Goal: Information Seeking & Learning: Find specific fact

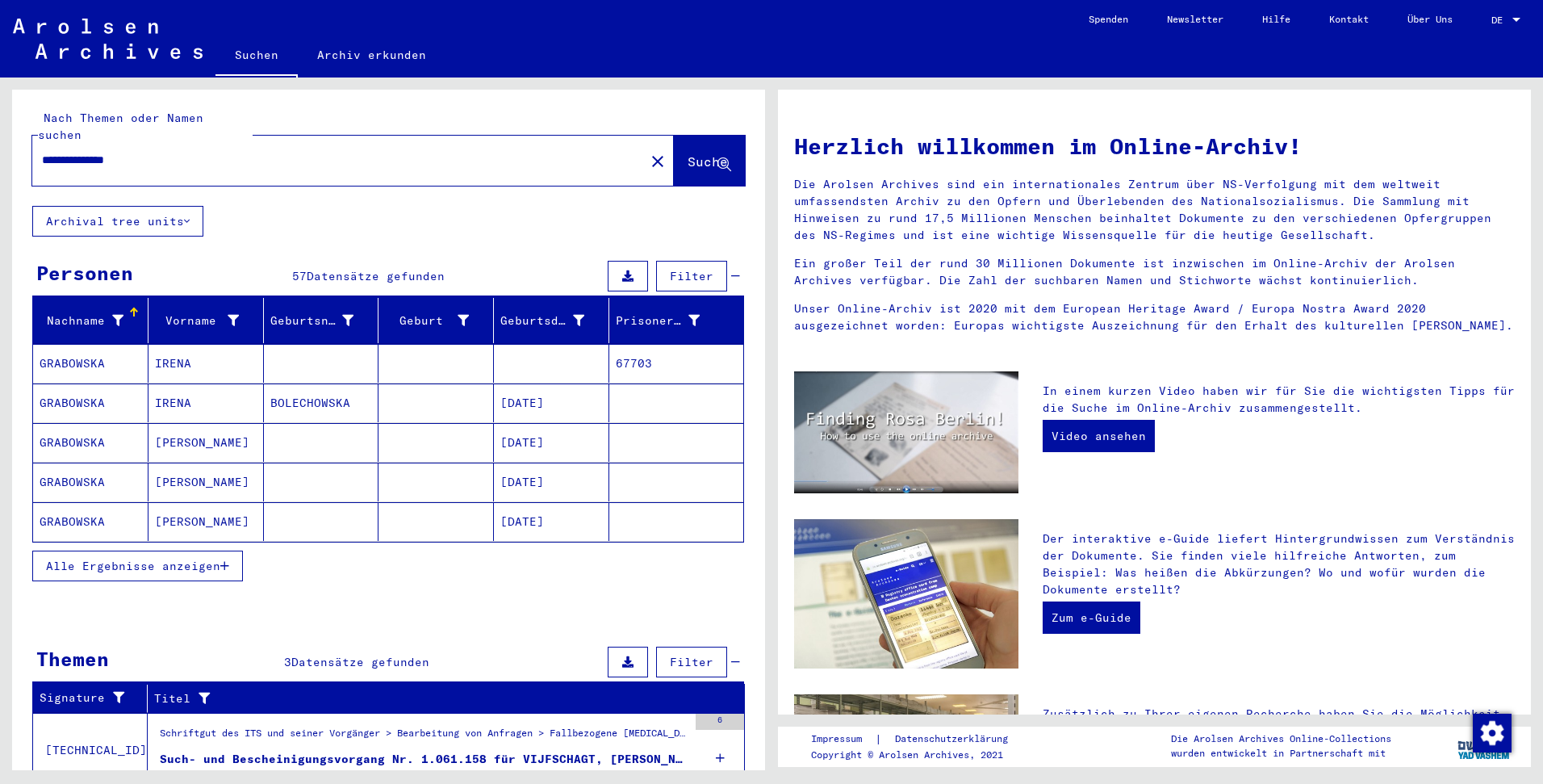
click at [193, 558] on span "Alle Ergebnisse anzeigen" at bounding box center [133, 566] width 174 height 15
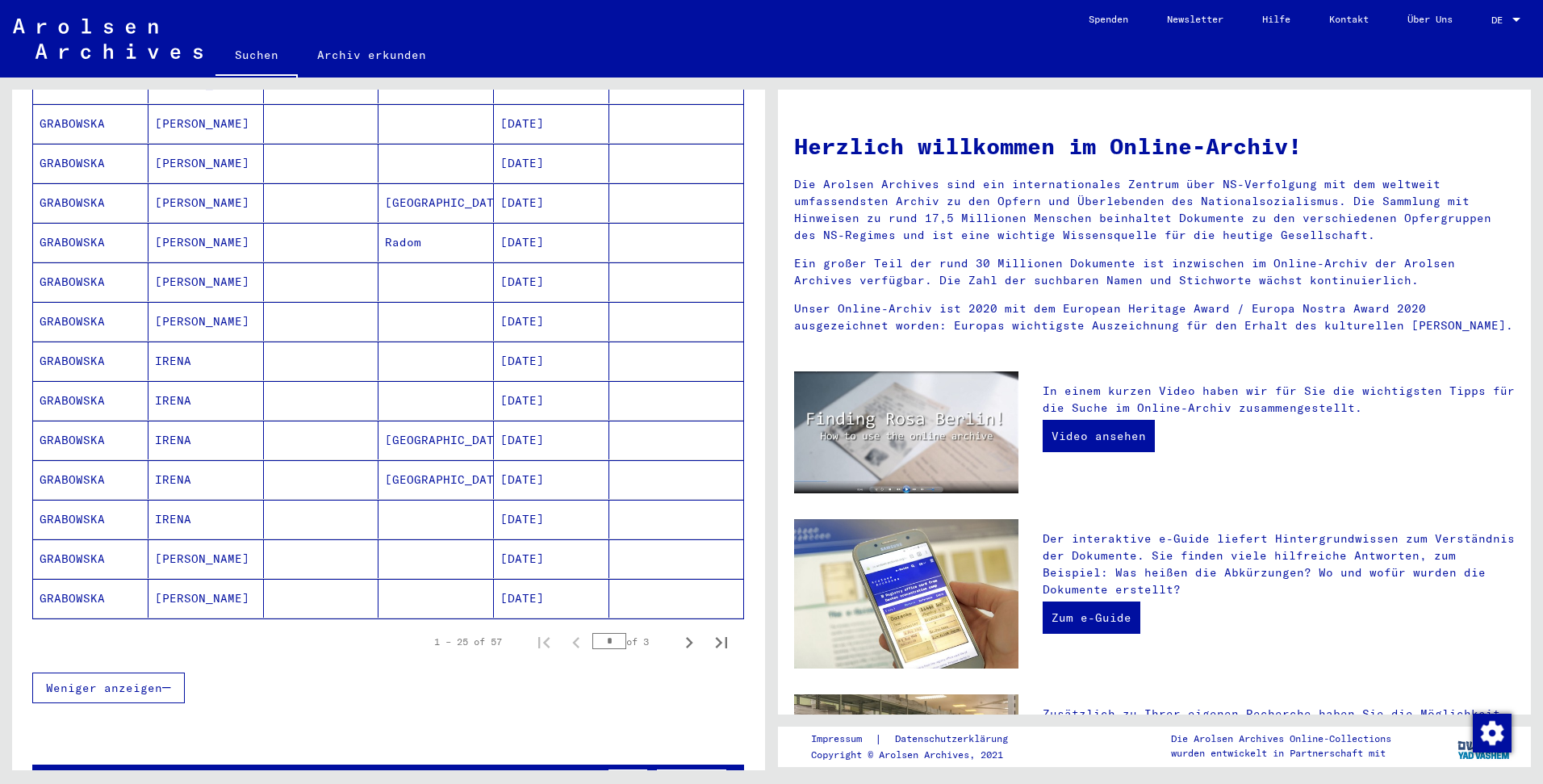
scroll to position [363, 0]
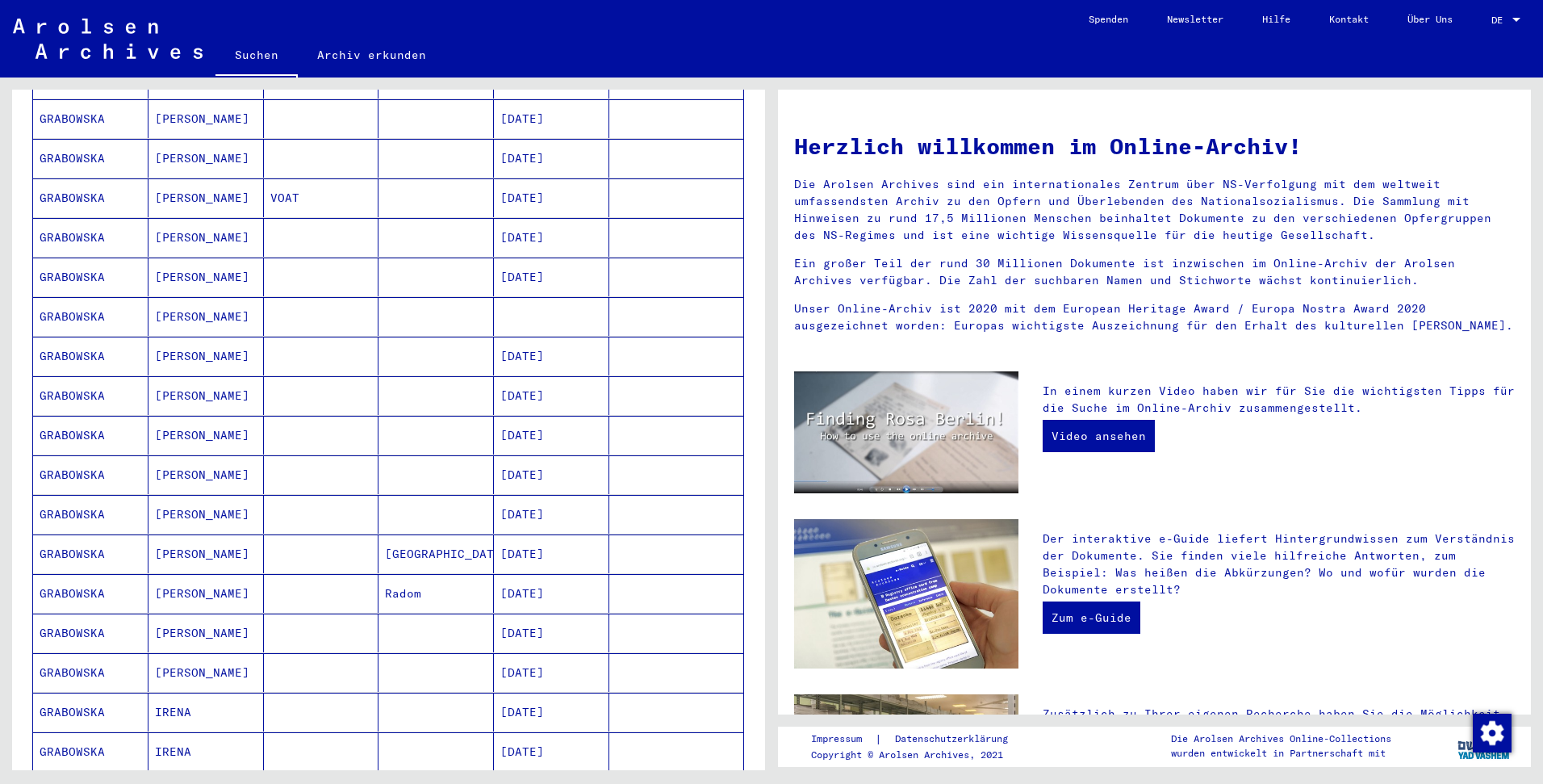
click at [531, 300] on mat-cell at bounding box center [552, 317] width 116 height 39
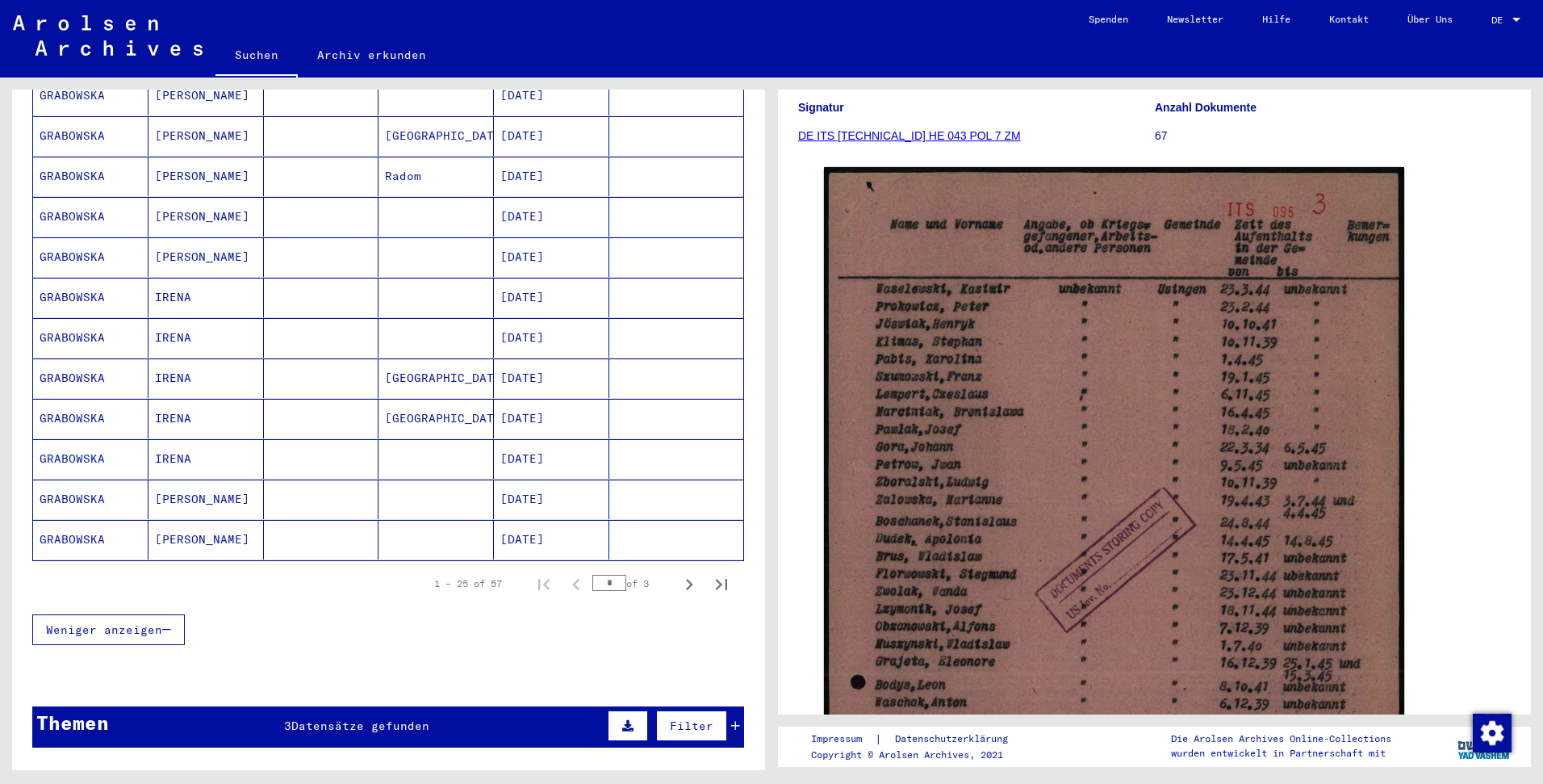
scroll to position [796, 0]
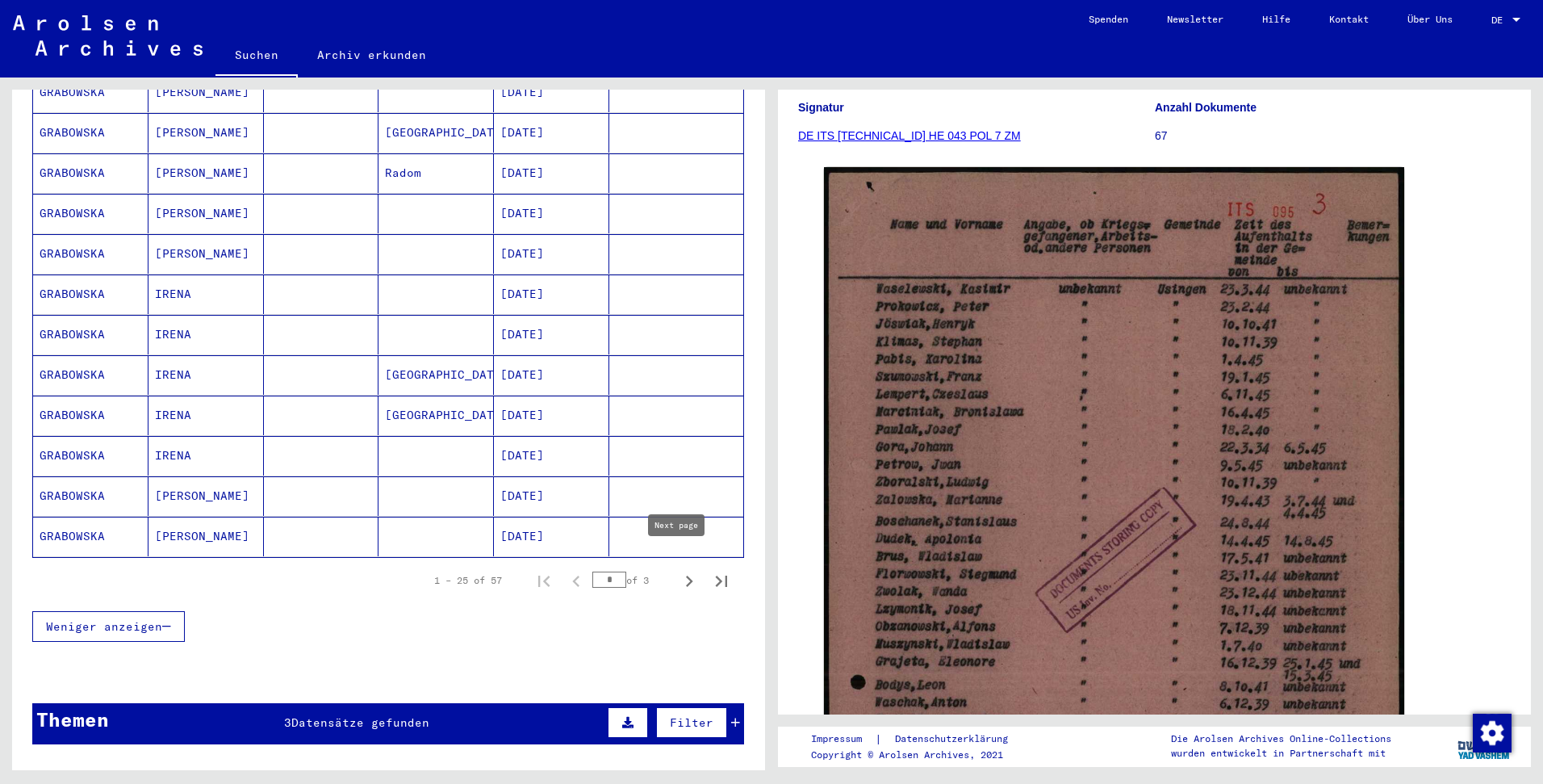
click at [680, 570] on icon "Next page" at bounding box center [689, 581] width 22 height 22
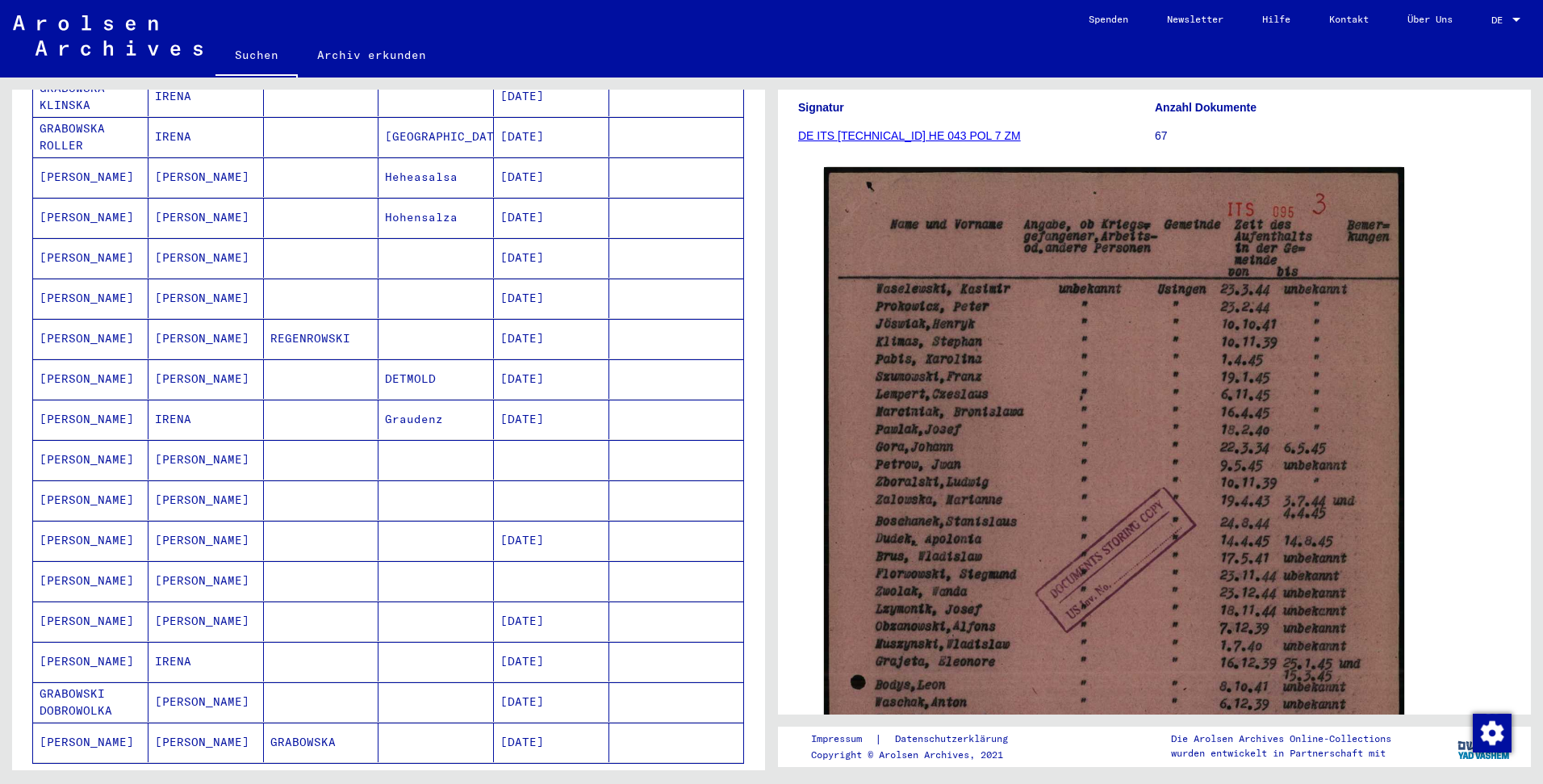
scroll to position [923, 0]
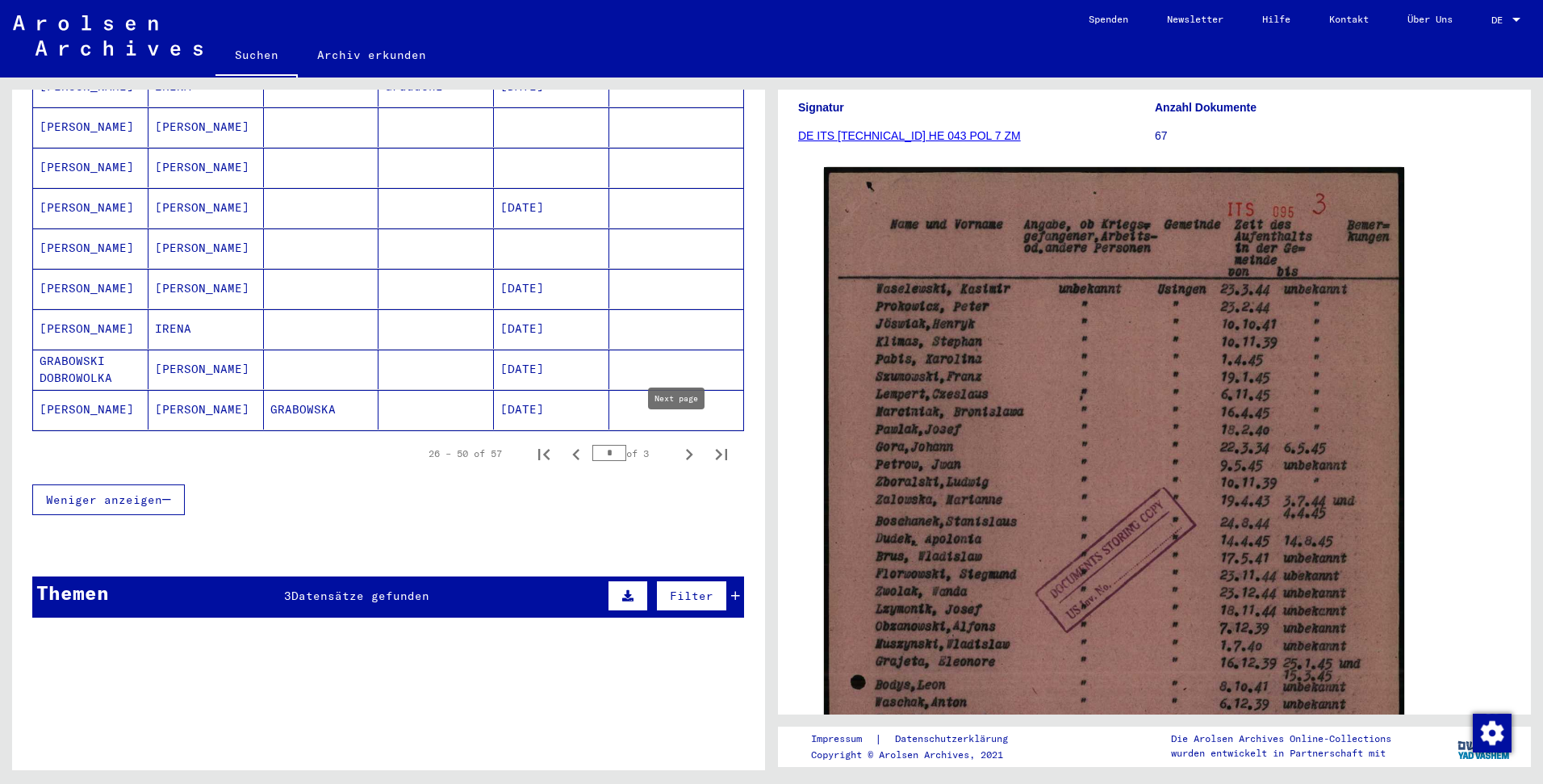
click at [678, 443] on icon "Next page" at bounding box center [689, 454] width 22 height 22
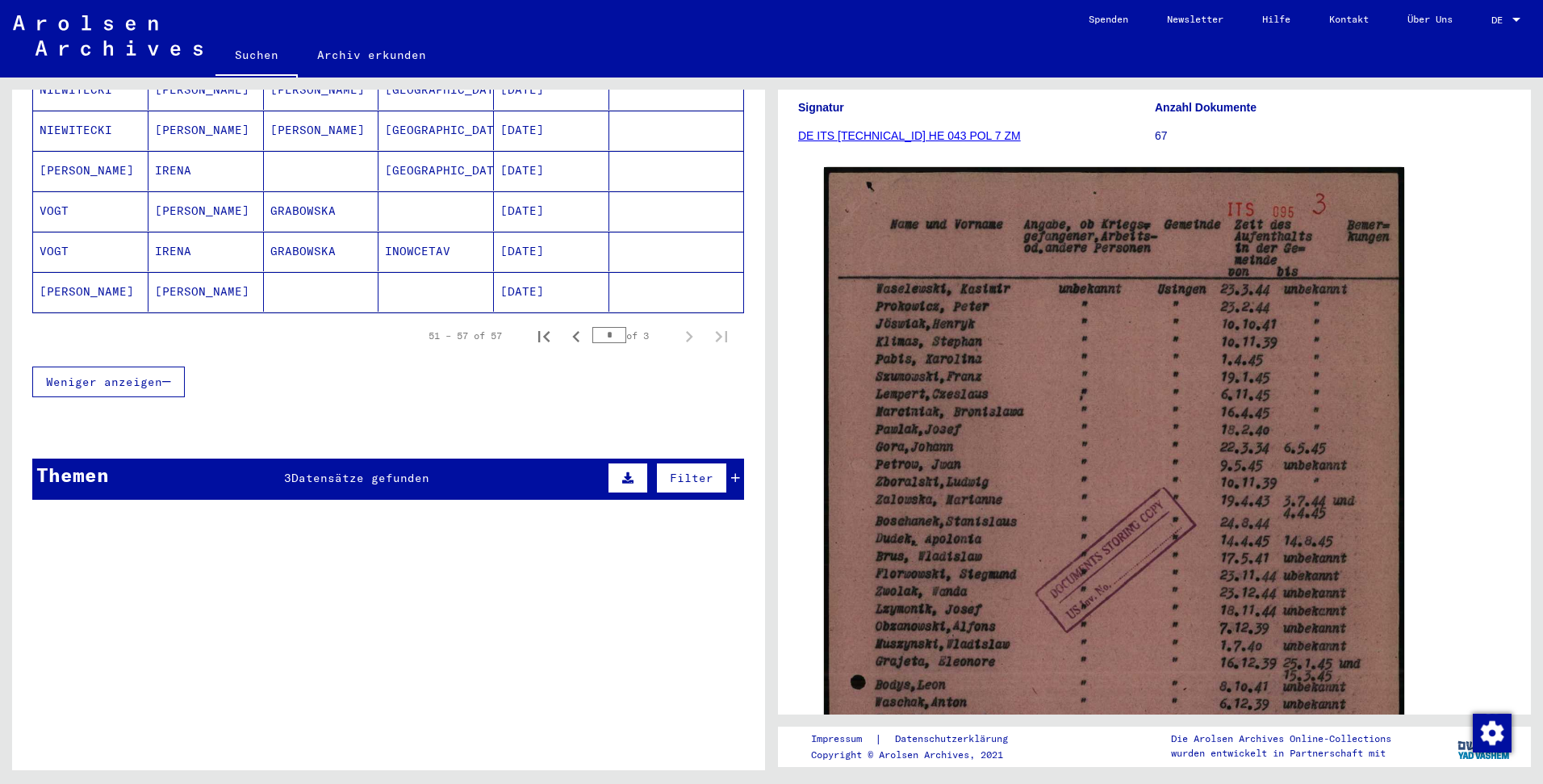
click at [566, 325] on icon "Previous page" at bounding box center [576, 336] width 22 height 22
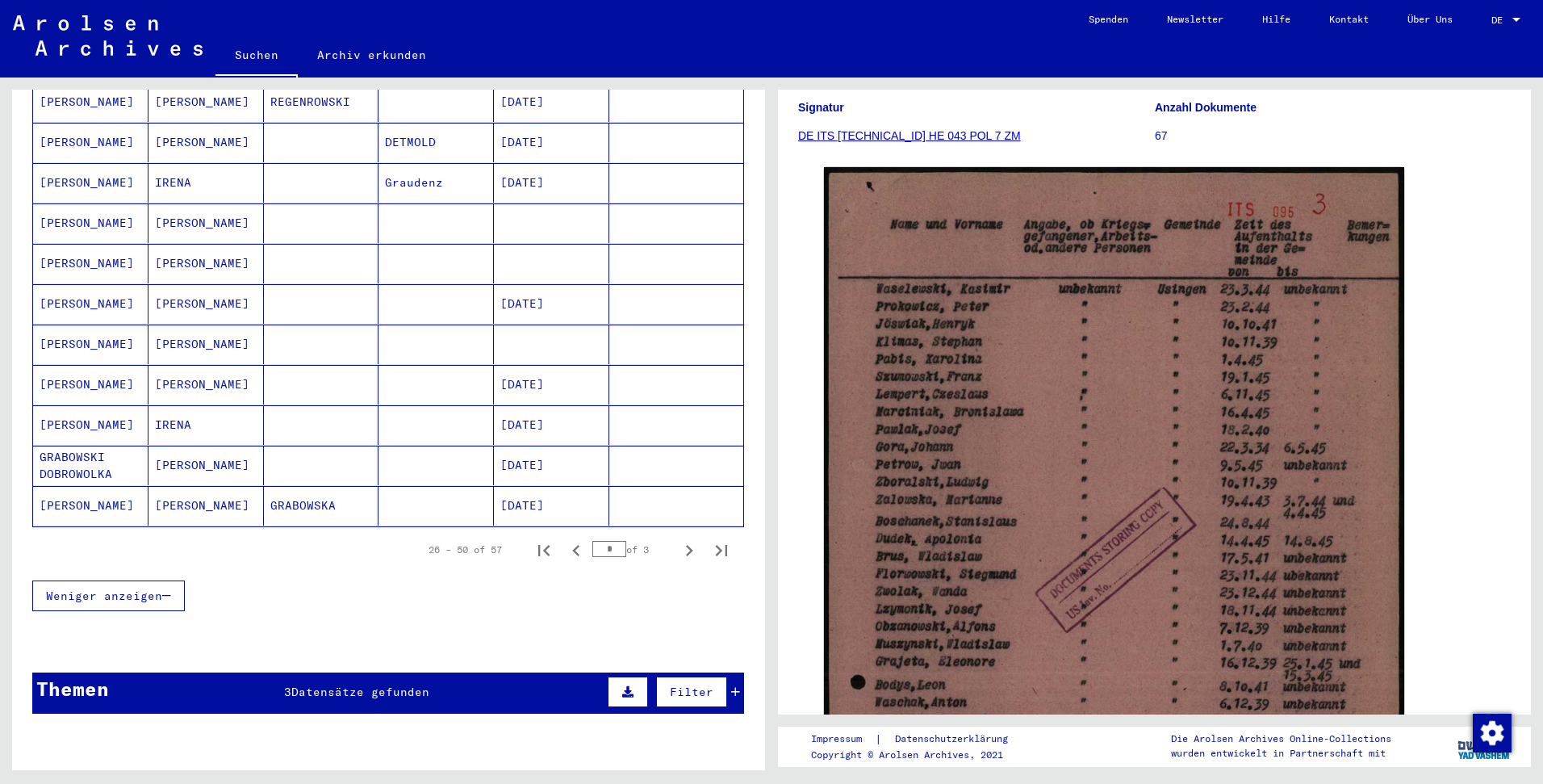
scroll to position [1040, 0]
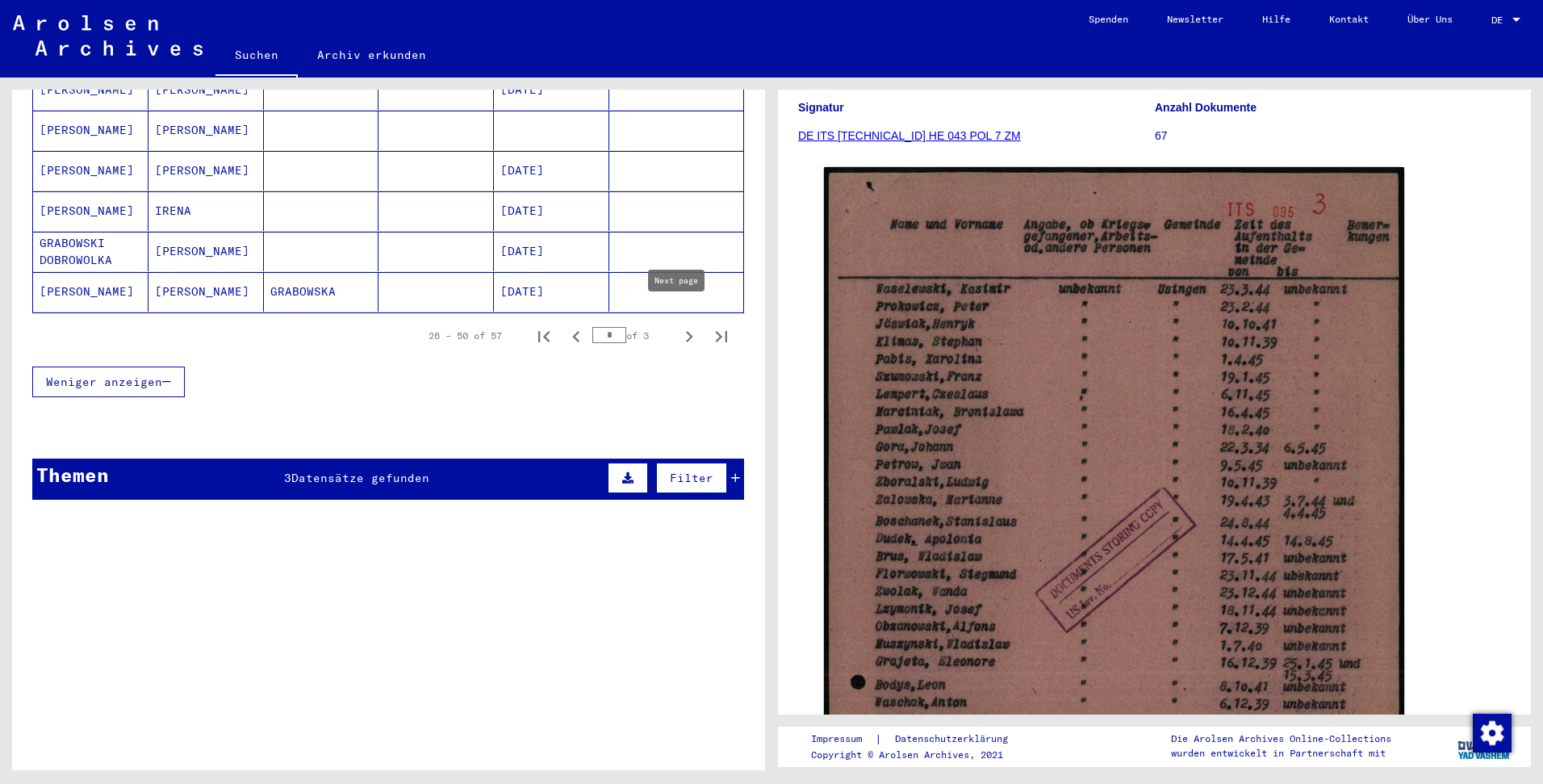
click at [686, 330] on icon "Next page" at bounding box center [690, 336] width 7 height 11
type input "*"
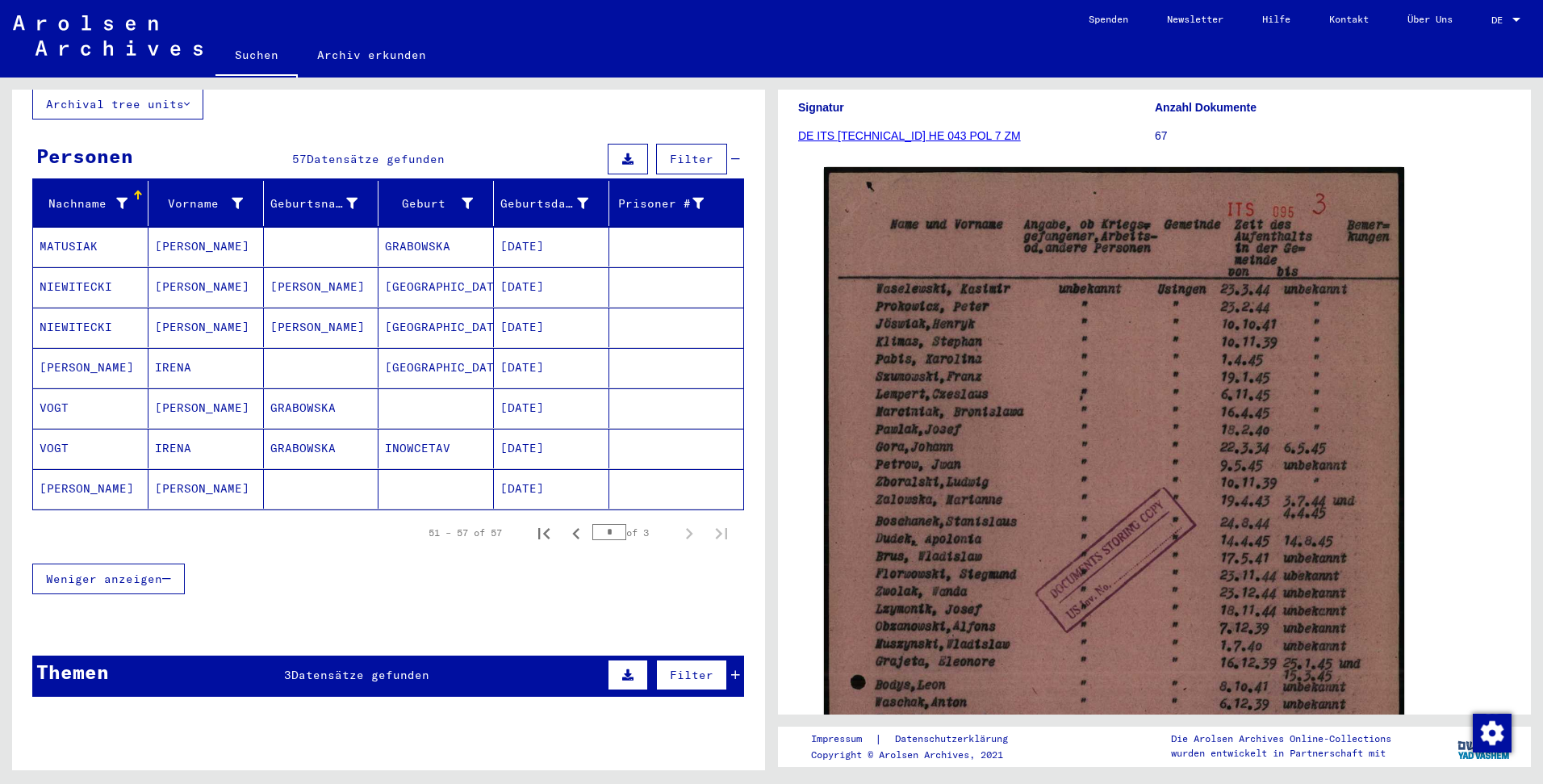
scroll to position [93, 0]
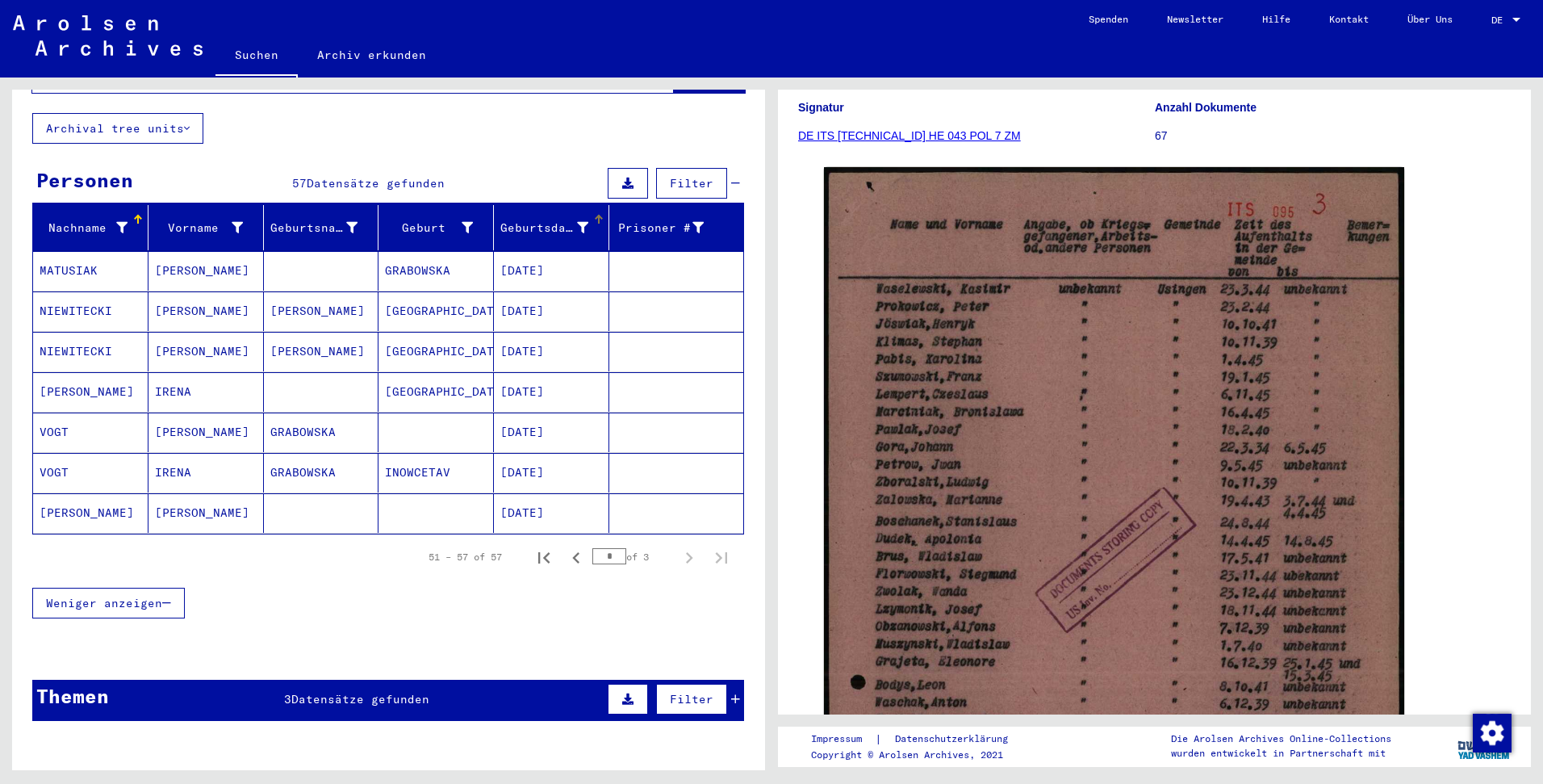
click at [545, 219] on div "Geburtsdatum" at bounding box center [544, 228] width 88 height 17
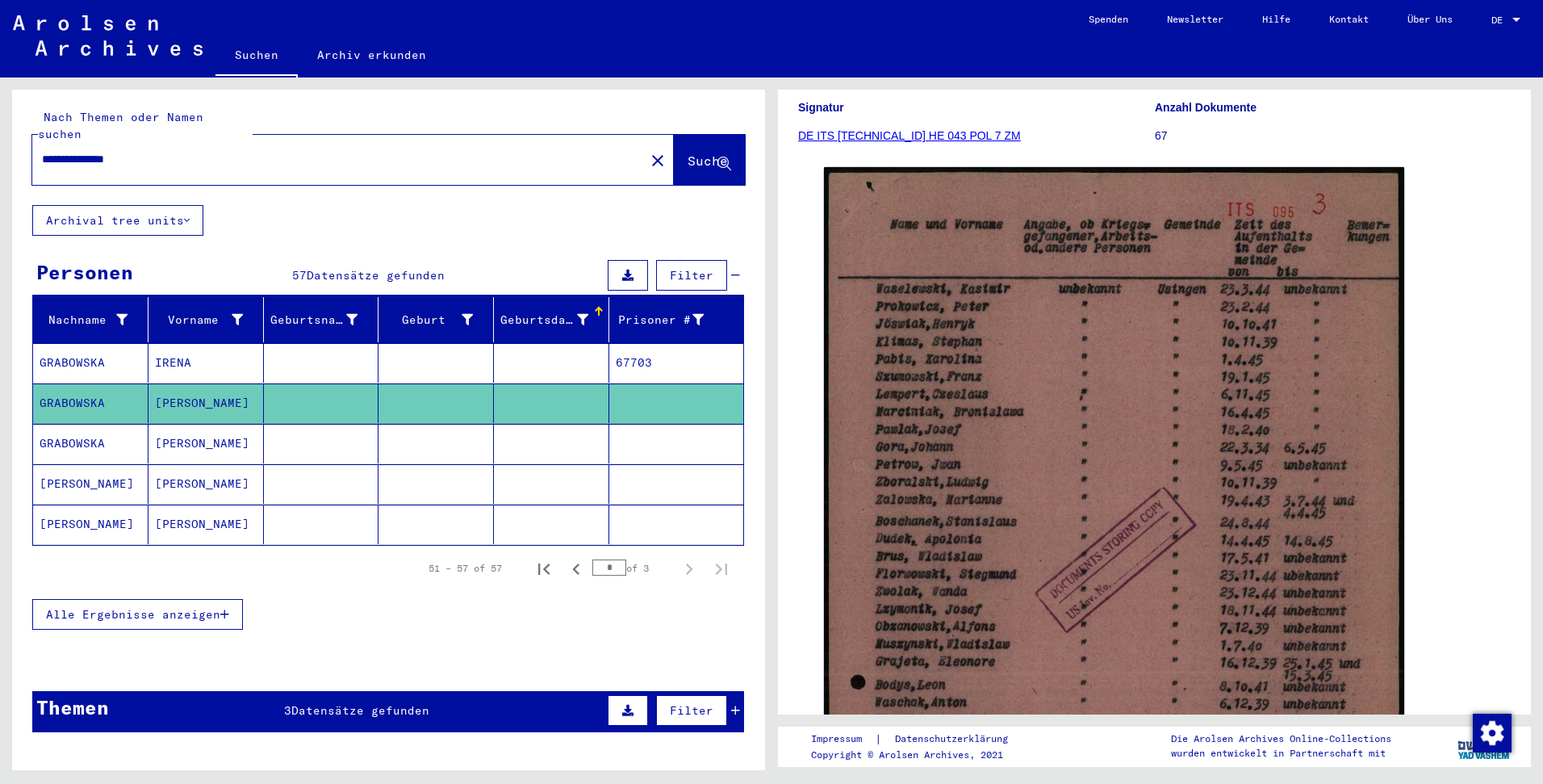
scroll to position [0, 0]
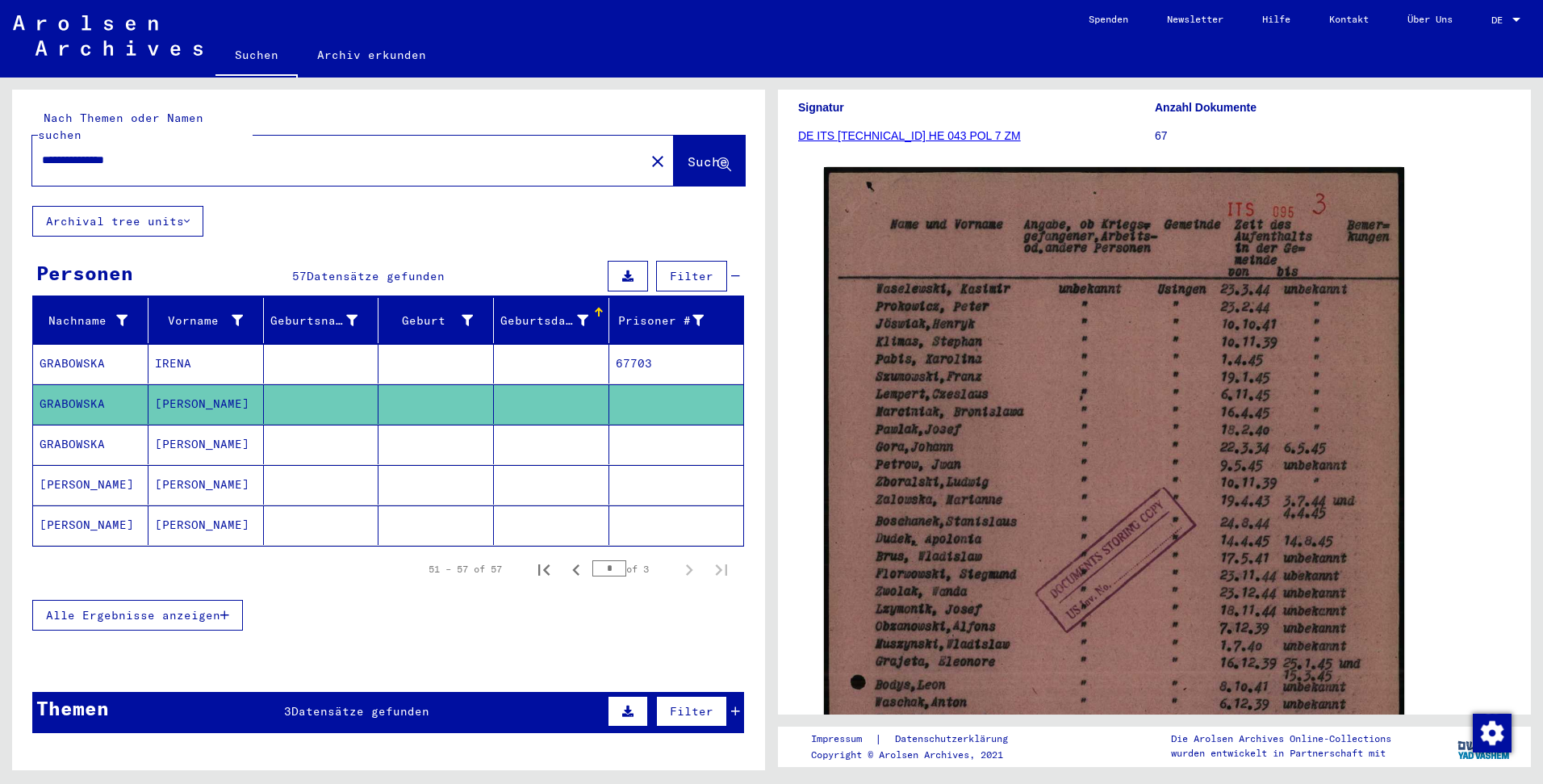
click at [674, 162] on button "Suche" at bounding box center [709, 160] width 71 height 50
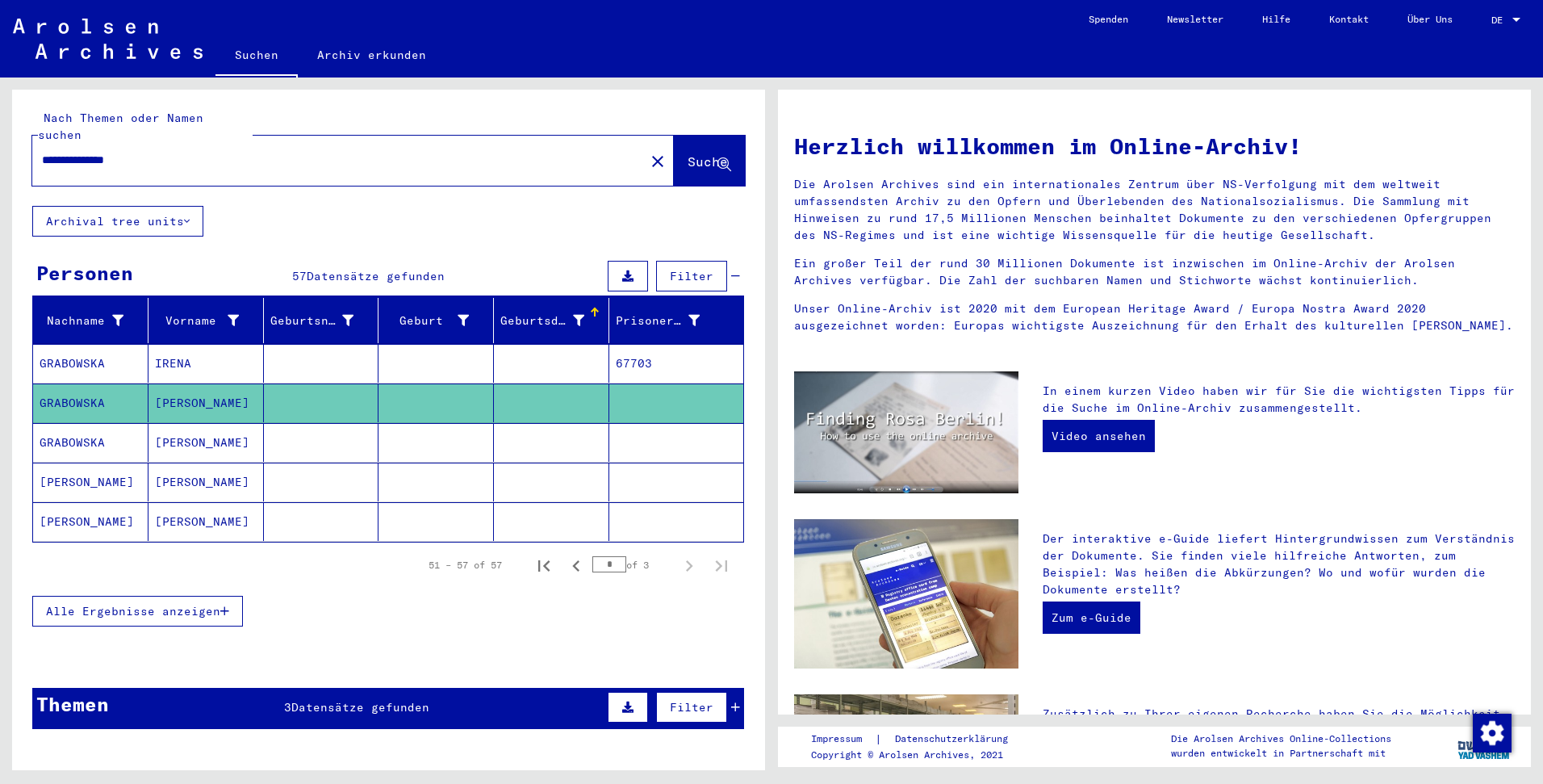
click at [173, 210] on button "Archival tree units" at bounding box center [118, 220] width 171 height 31
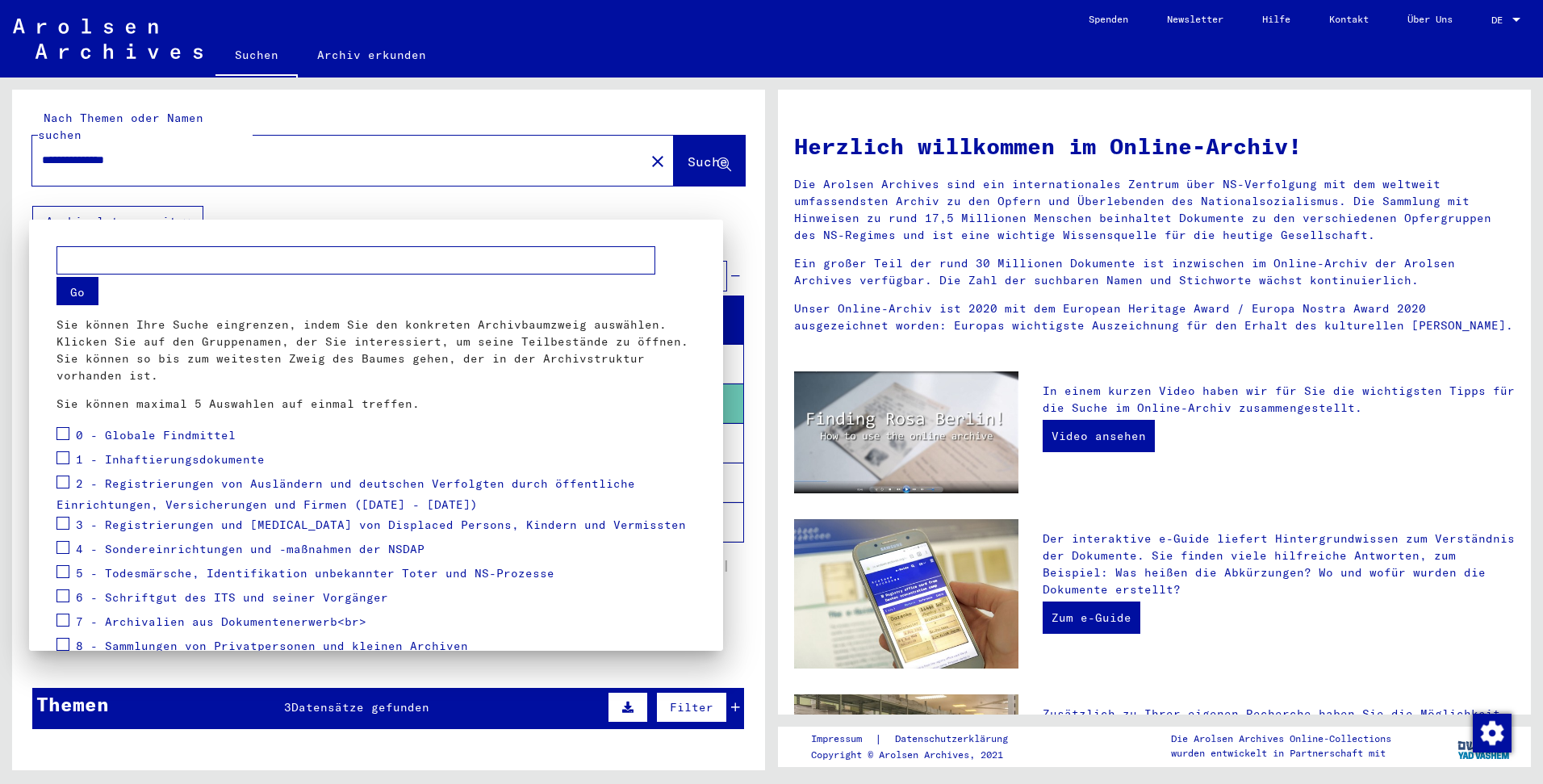
click at [499, 211] on div at bounding box center [771, 392] width 1543 height 784
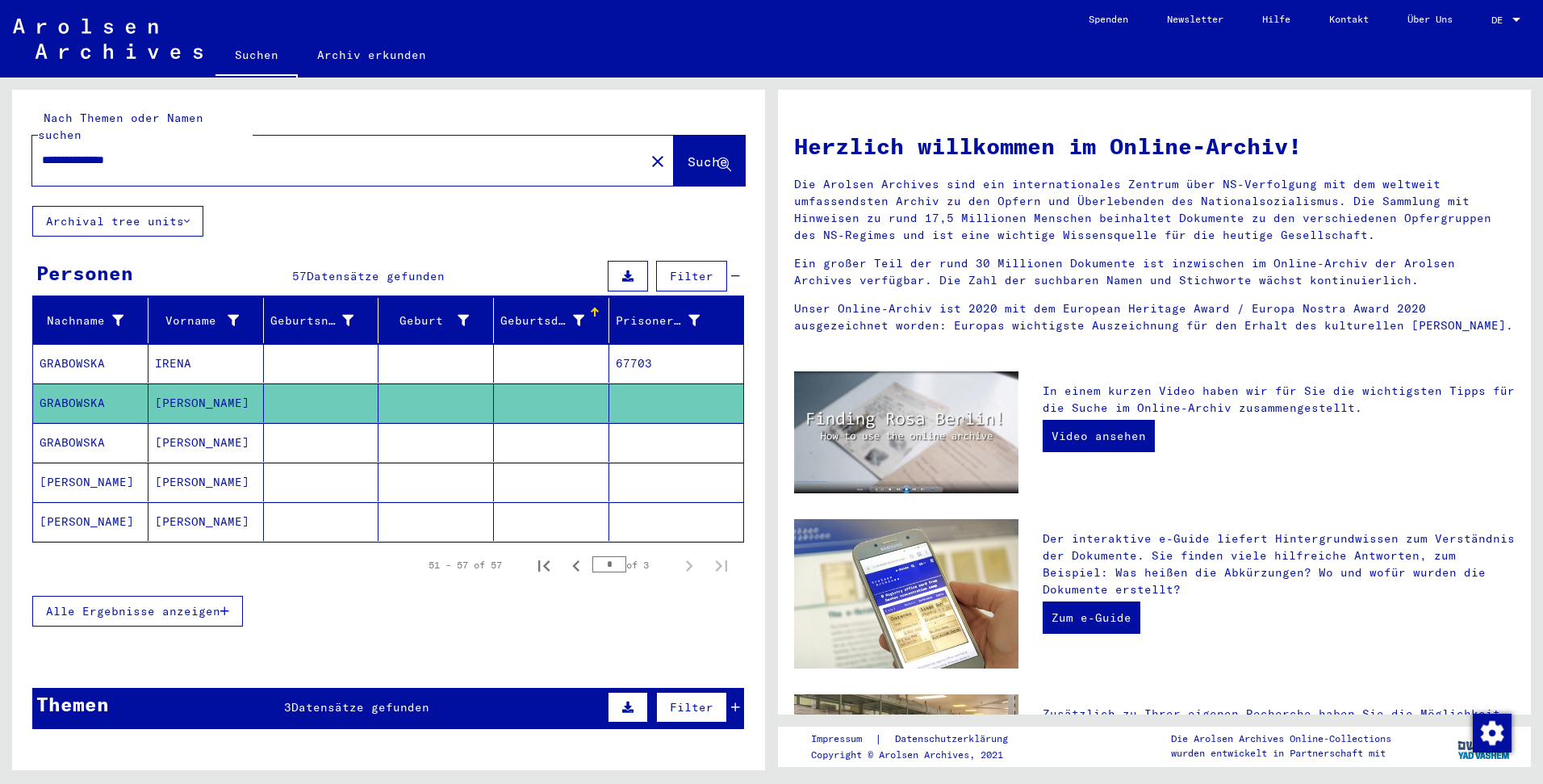
click at [135, 152] on input "**********" at bounding box center [333, 160] width 583 height 17
drag, startPoint x: 117, startPoint y: 151, endPoint x: 123, endPoint y: 141, distance: 11.7
click at [120, 152] on input "**********" at bounding box center [333, 160] width 583 height 17
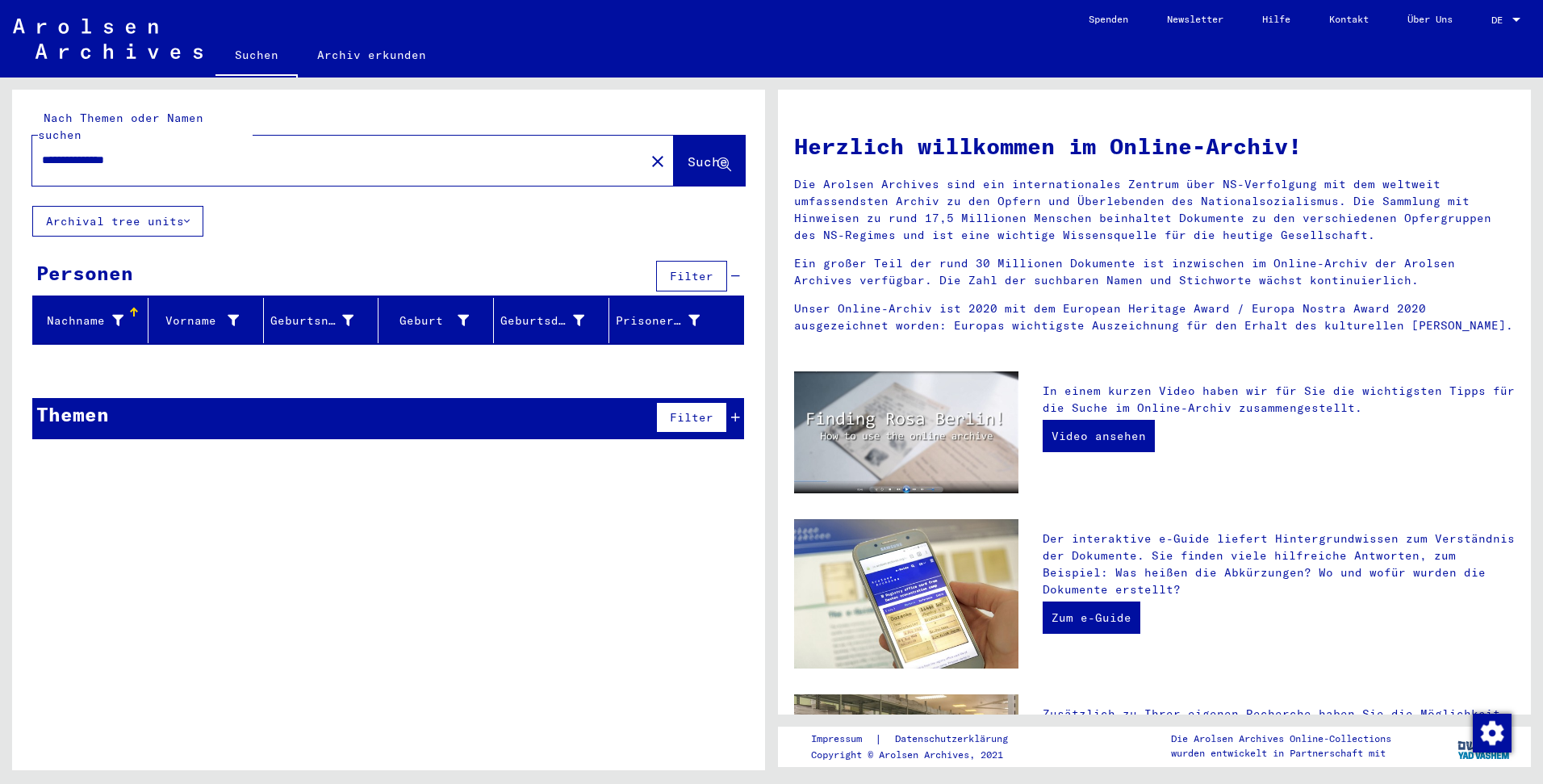
type input "**********"
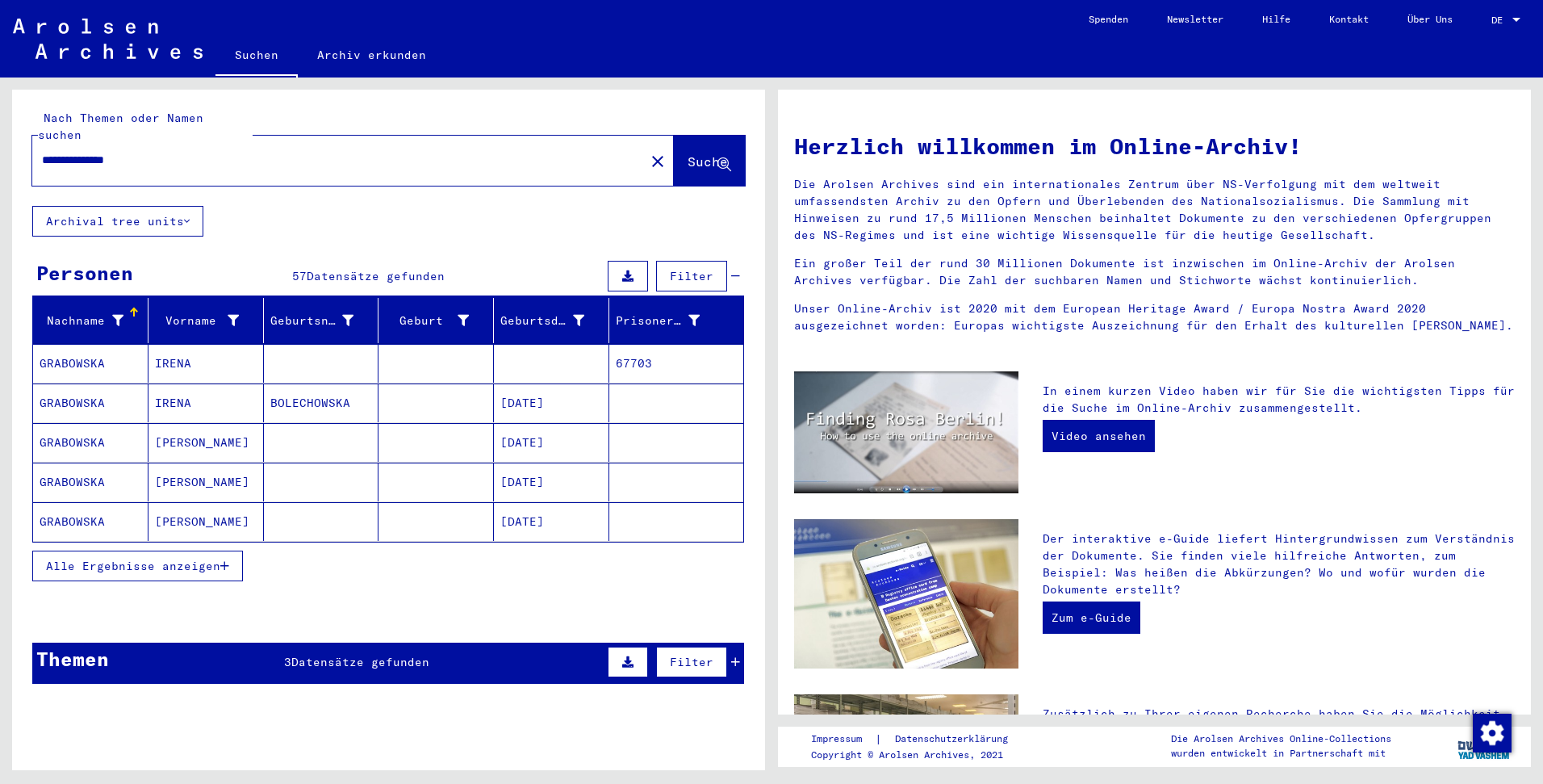
click at [229, 560] on icon "button" at bounding box center [225, 566] width 9 height 11
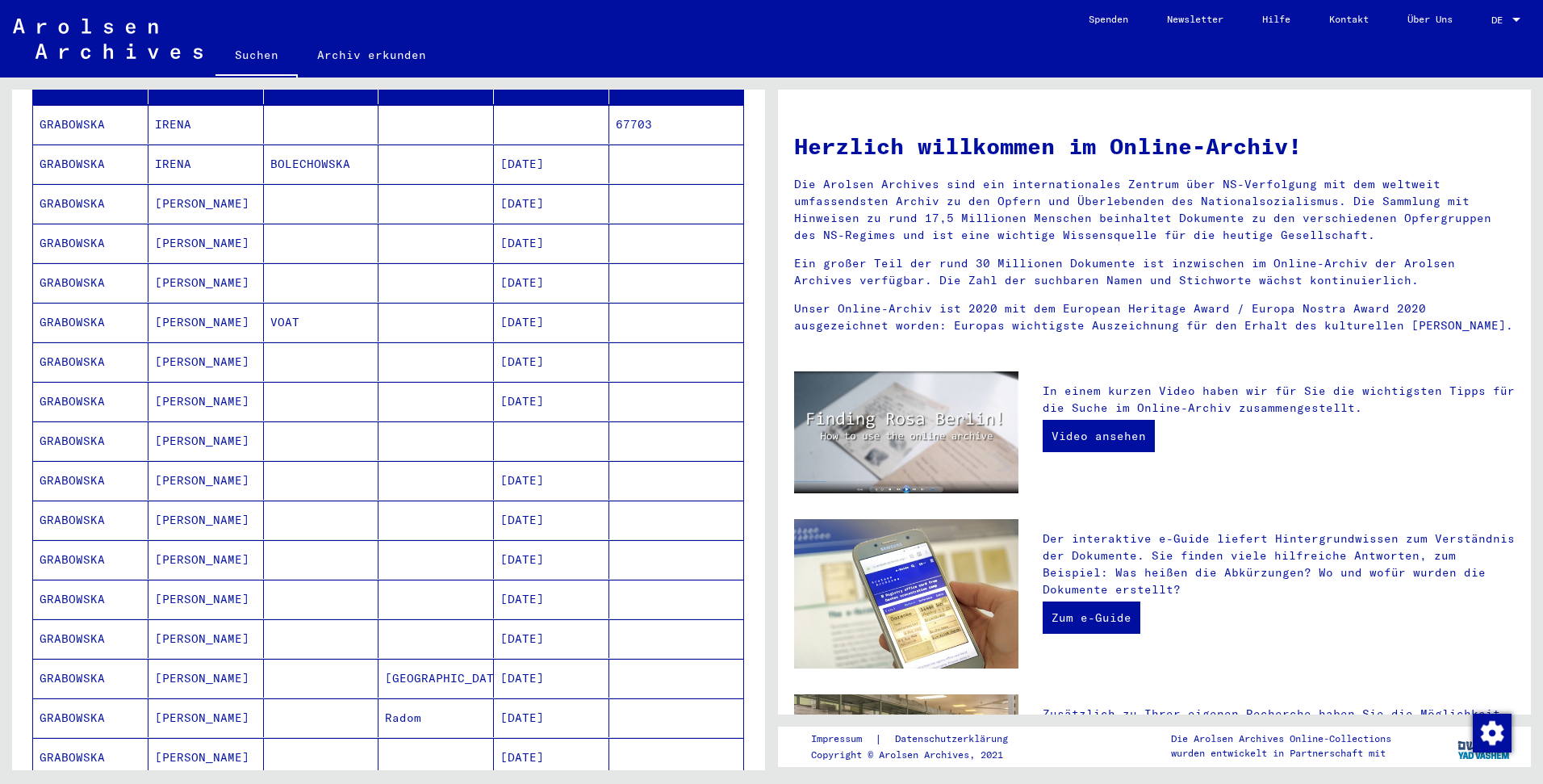
scroll to position [242, 0]
click at [219, 468] on mat-cell "[PERSON_NAME]" at bounding box center [205, 478] width 116 height 39
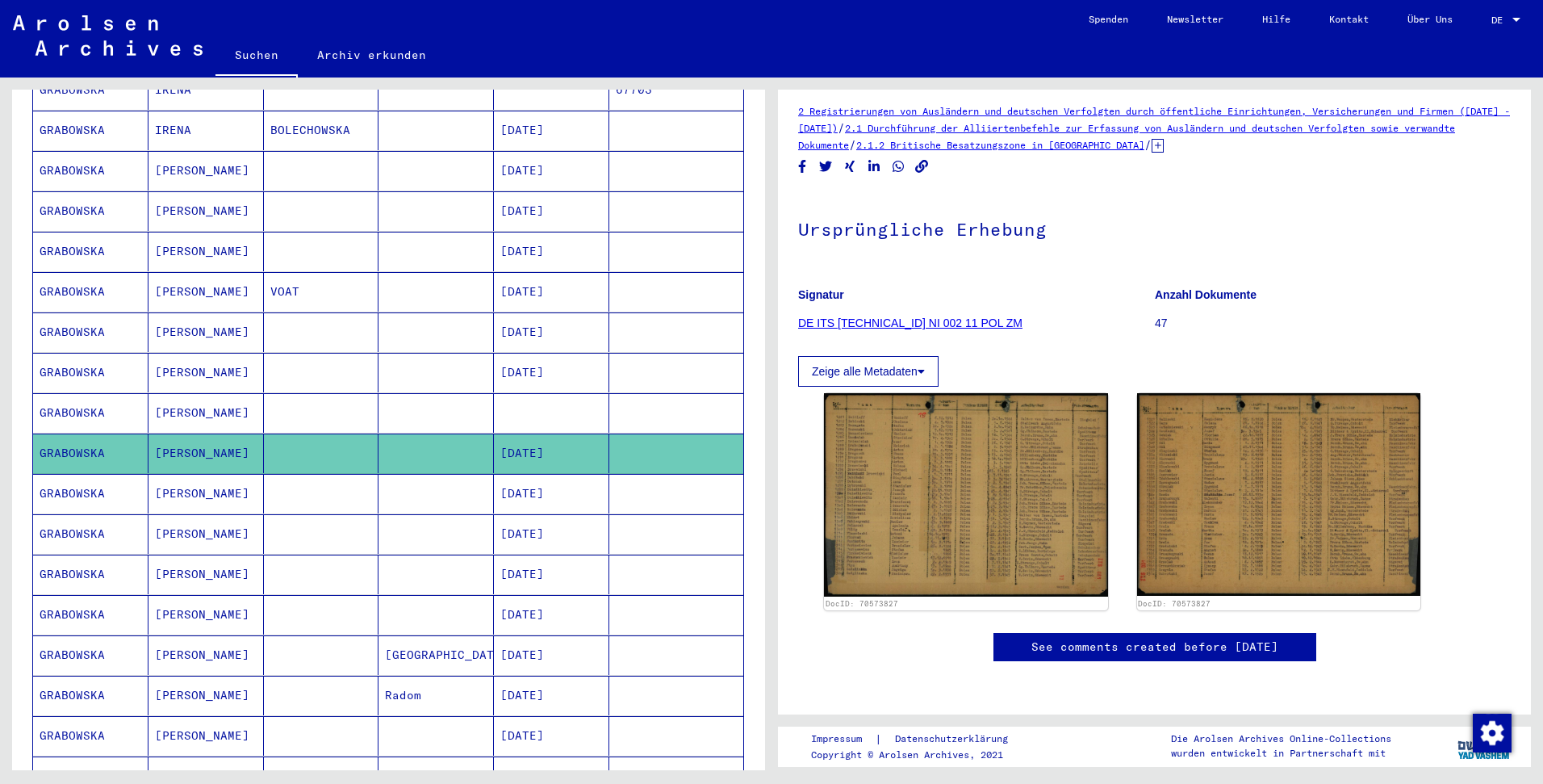
scroll to position [1040, 0]
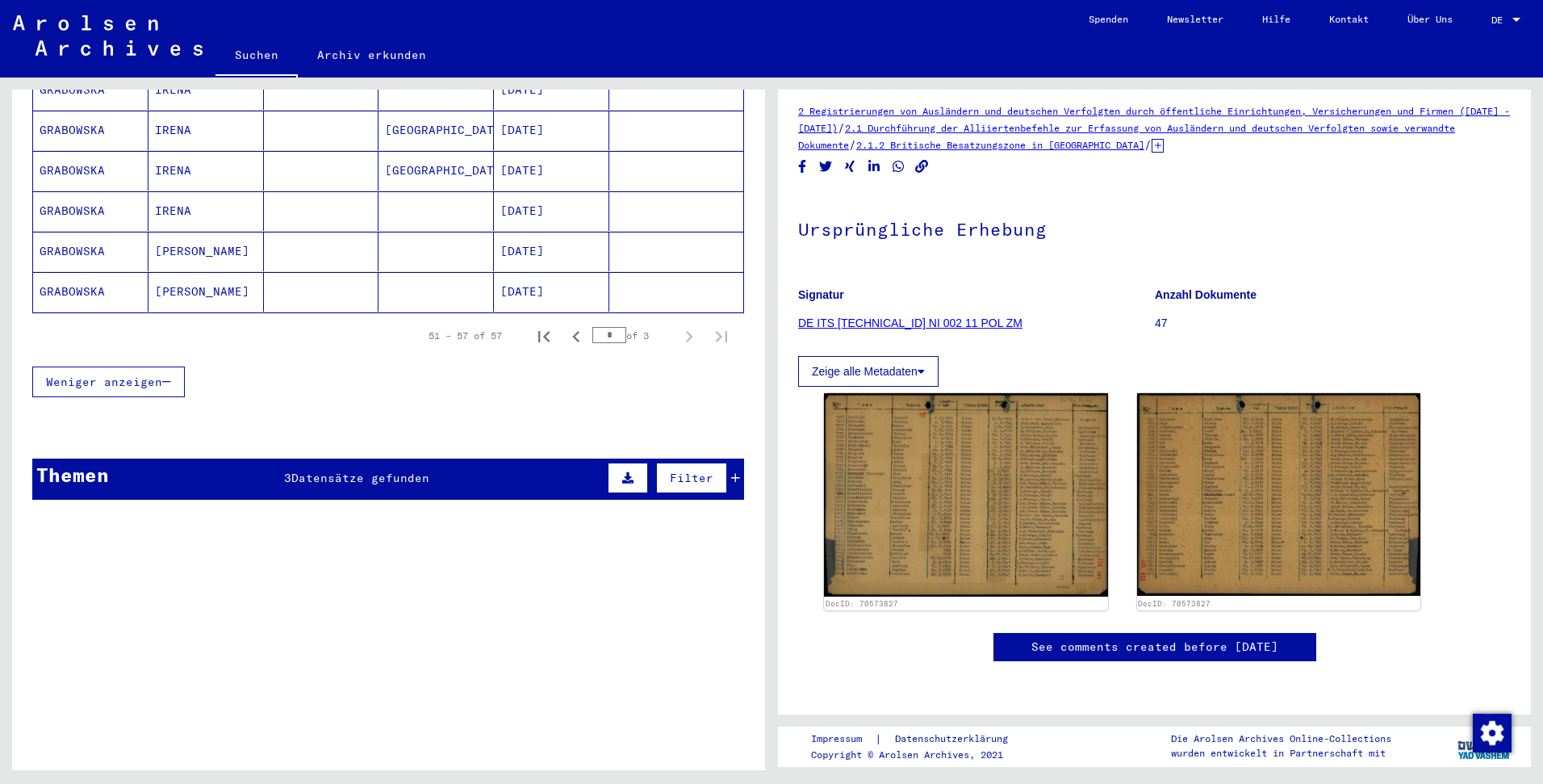
click at [211, 458] on div "Themen 3 Datensätze gefunden Filter" at bounding box center [388, 479] width 712 height 41
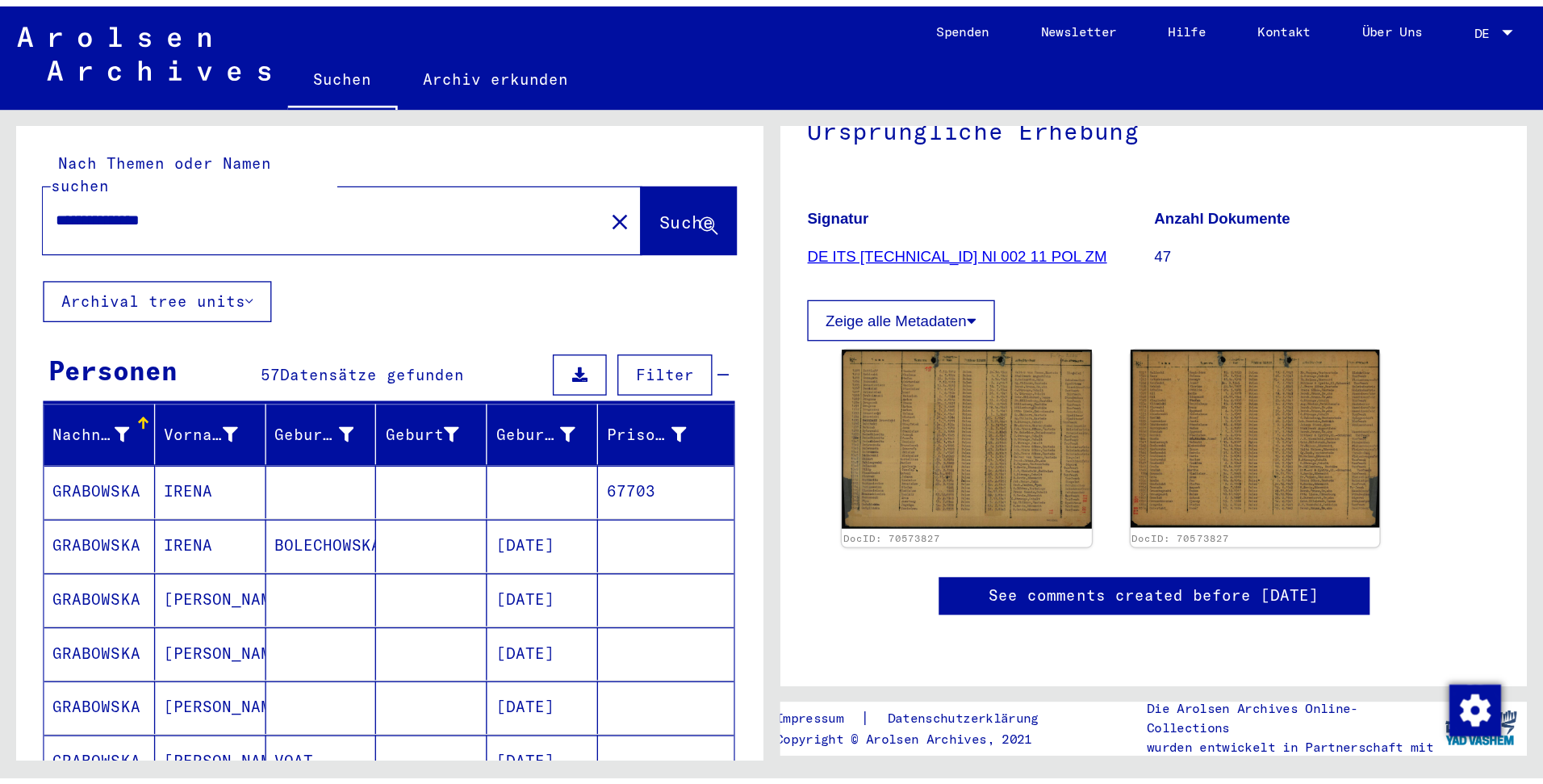
scroll to position [467, 0]
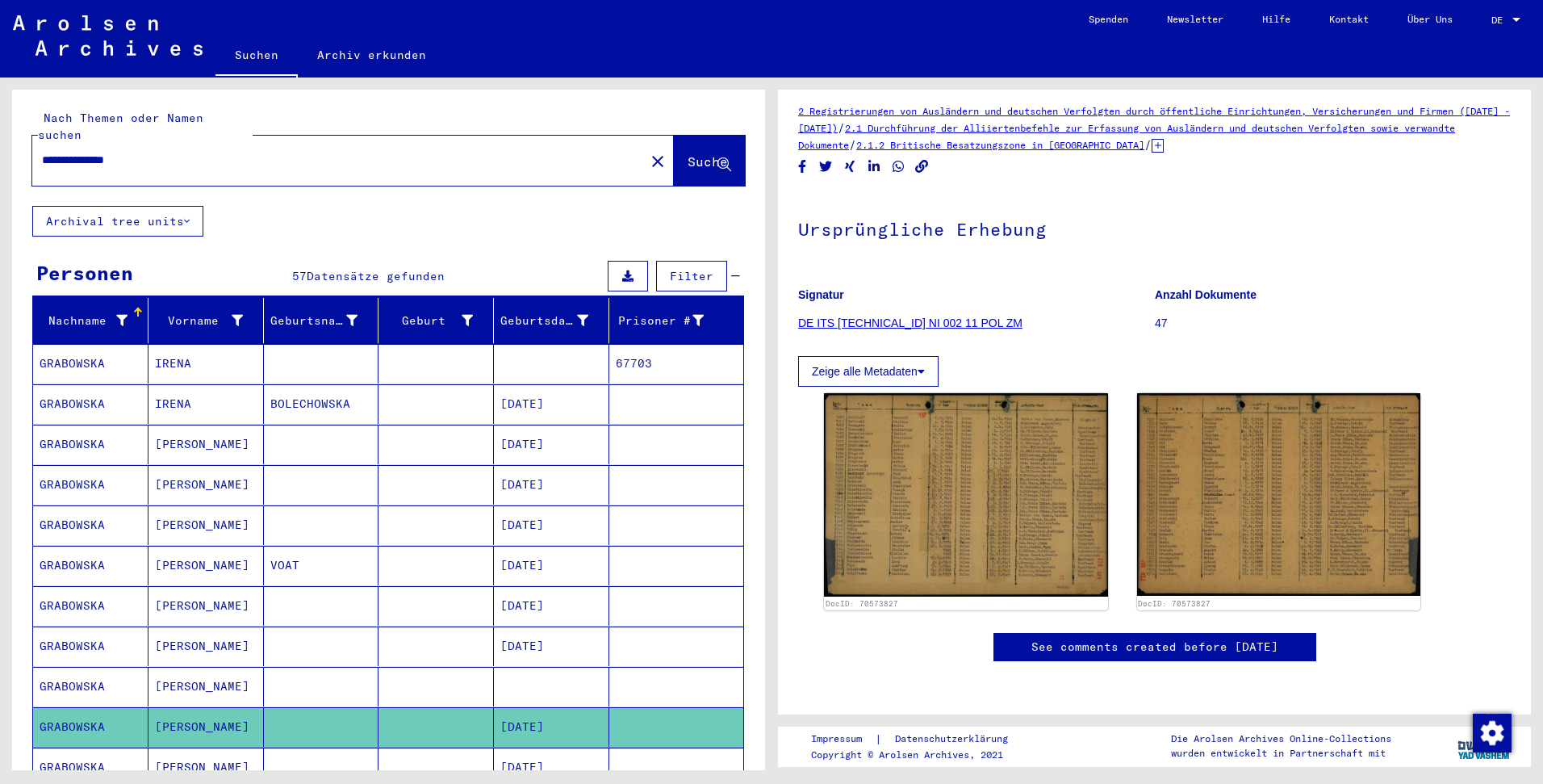
click at [779, 284] on yv-its-full-details "2 Registrierungen von Ausländern und deutschen Verfolgten durch öffentliche Ein…" at bounding box center [1153, 398] width 753 height 591
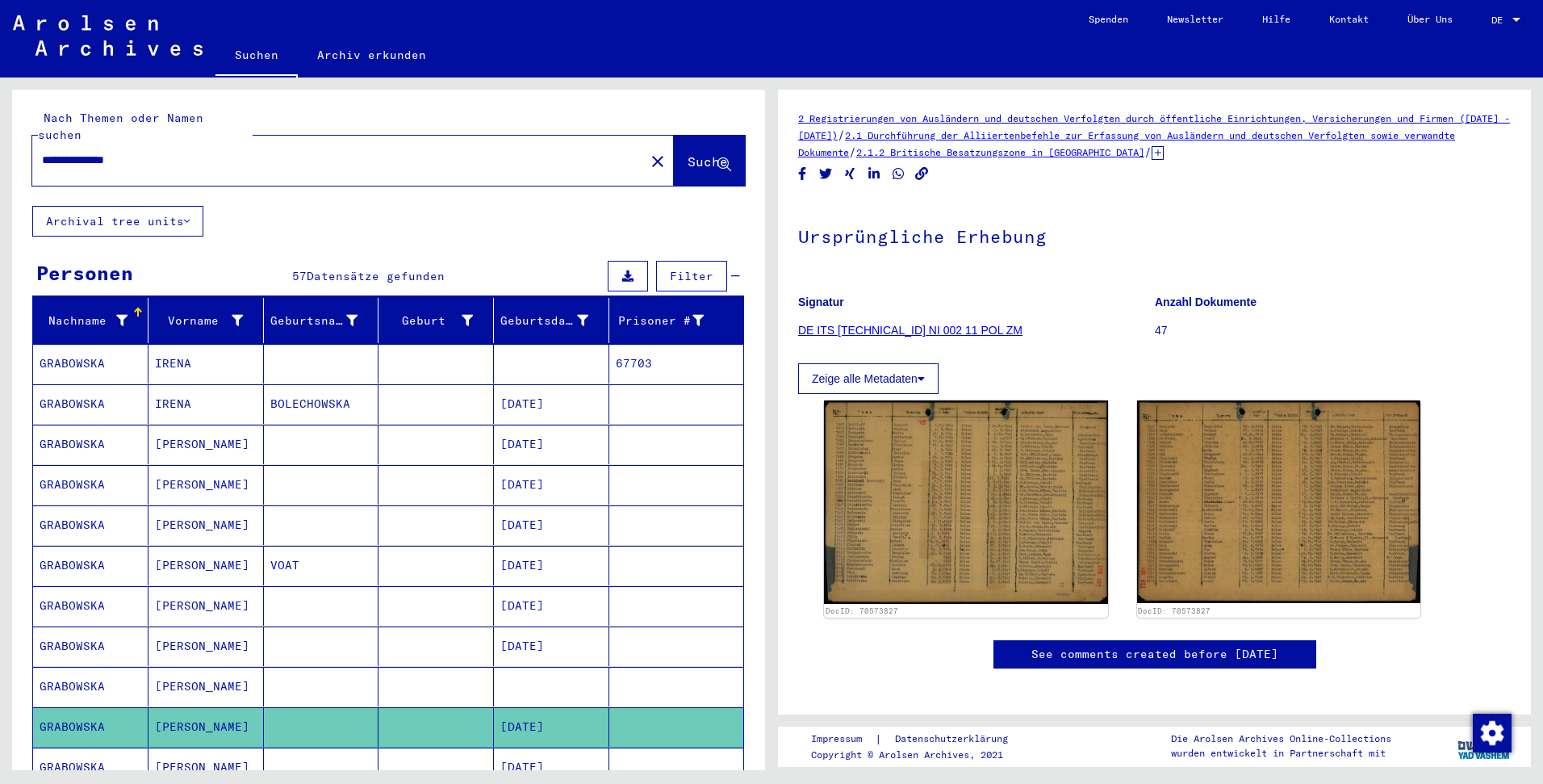
click at [776, 203] on div "2 Registrierungen von Ausländern und deutschen Verfolgten durch öffentliche Ein…" at bounding box center [1158, 424] width 772 height 692
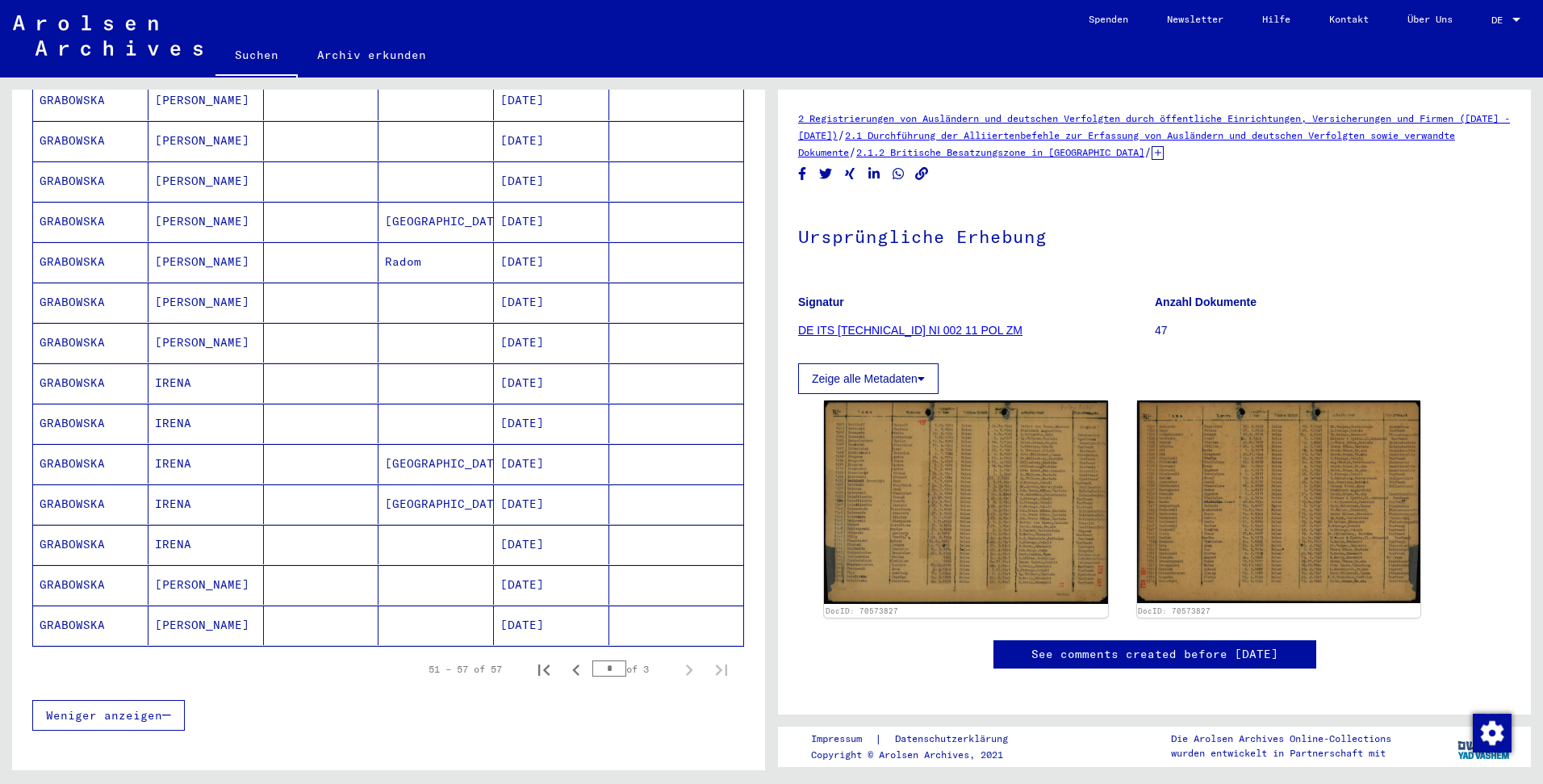
scroll to position [1053, 0]
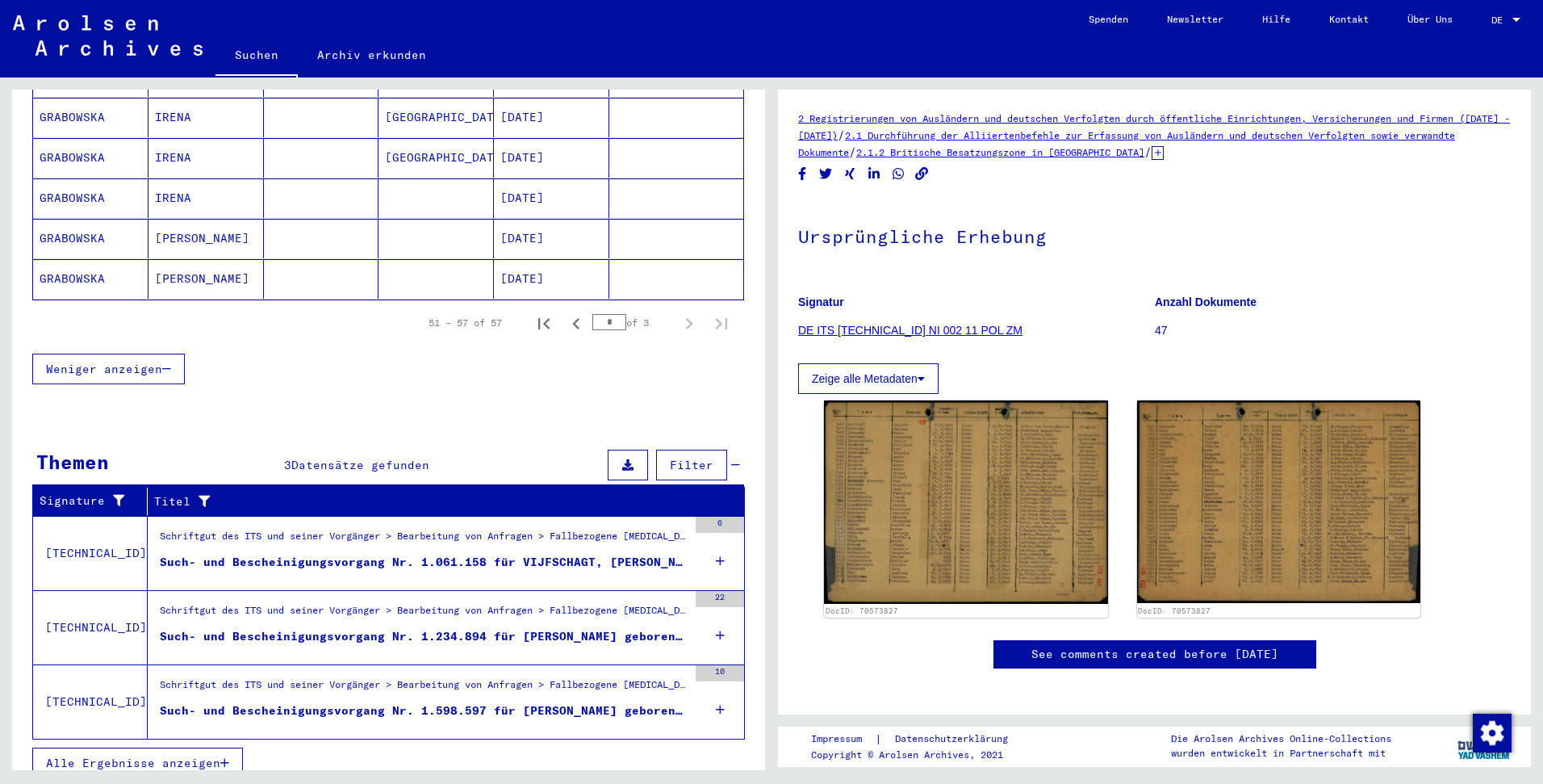
click at [79, 362] on span "Weniger anzeigen" at bounding box center [105, 369] width 117 height 15
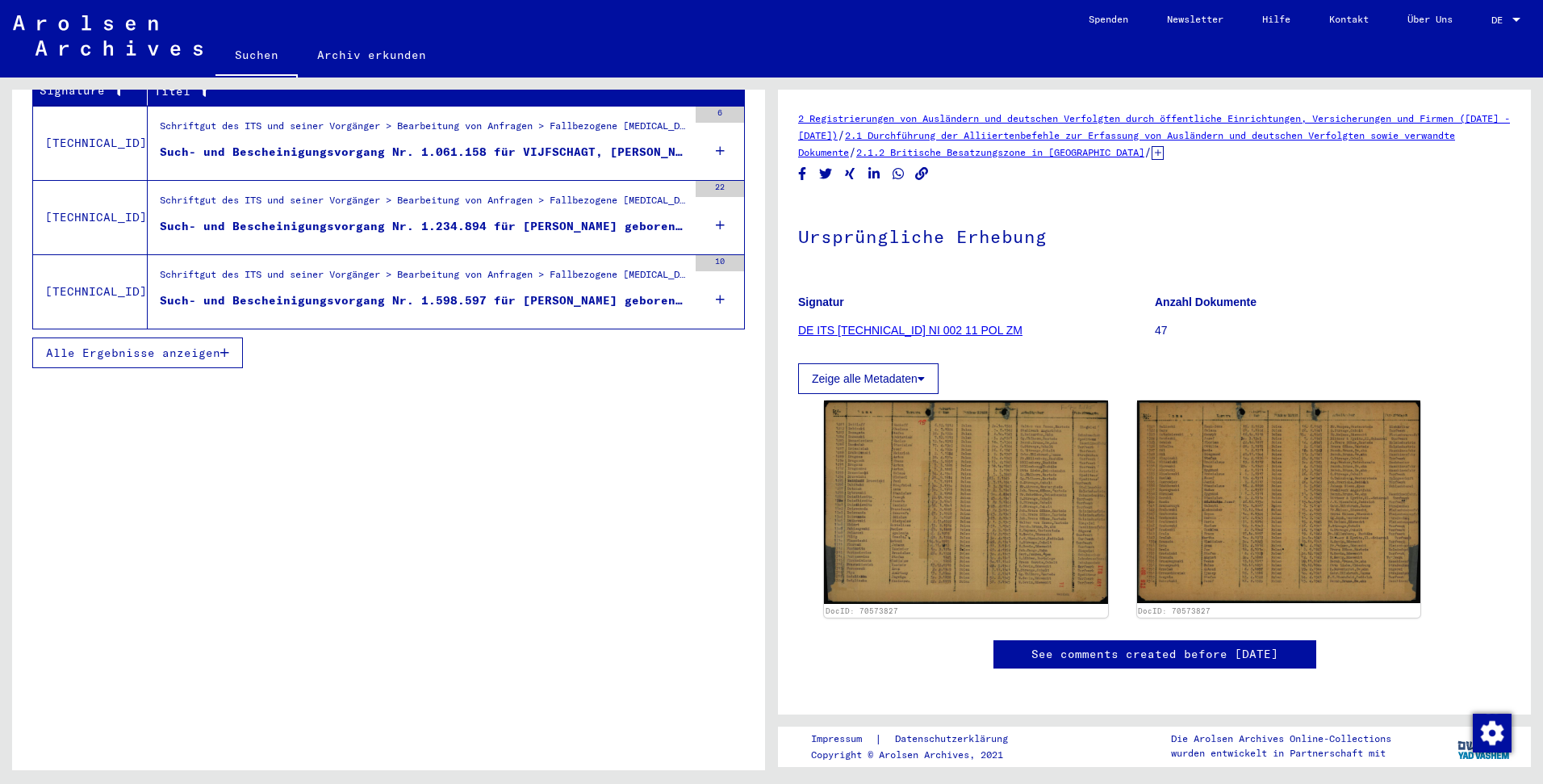
scroll to position [0, 0]
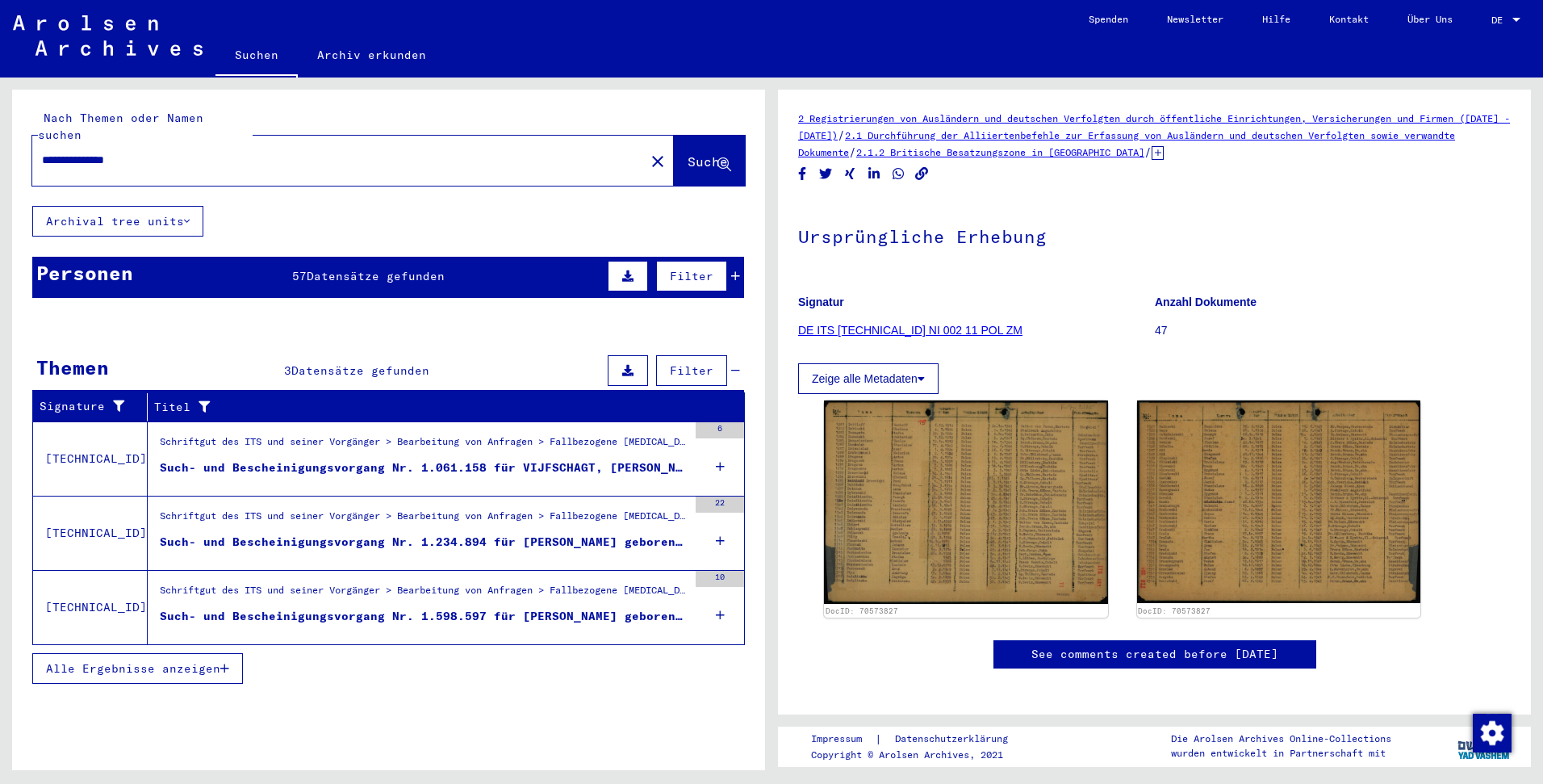
click at [622, 270] on icon at bounding box center [628, 276] width 11 height 11
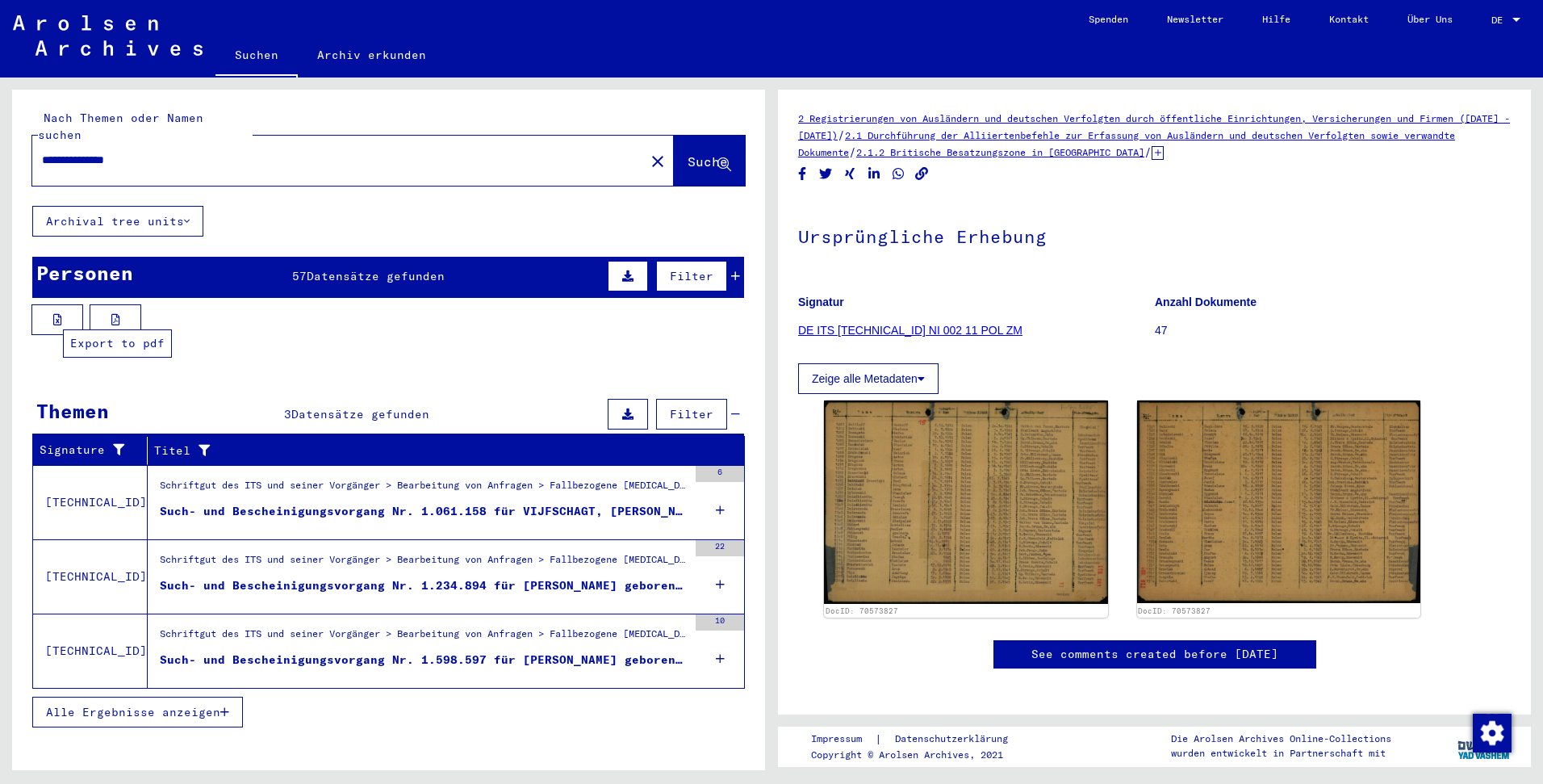
click at [97, 305] on button at bounding box center [116, 319] width 52 height 31
